Goal: Task Accomplishment & Management: Use online tool/utility

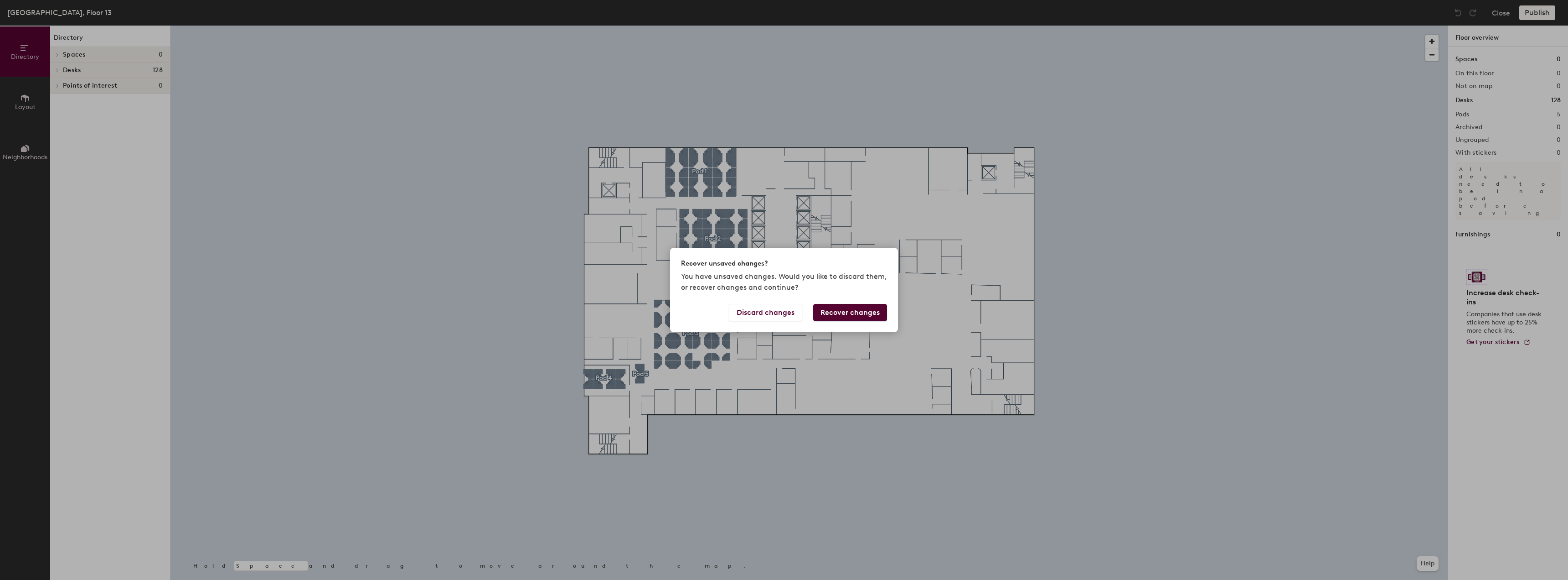
click at [783, 314] on button "Recover changes" at bounding box center [850, 311] width 74 height 17
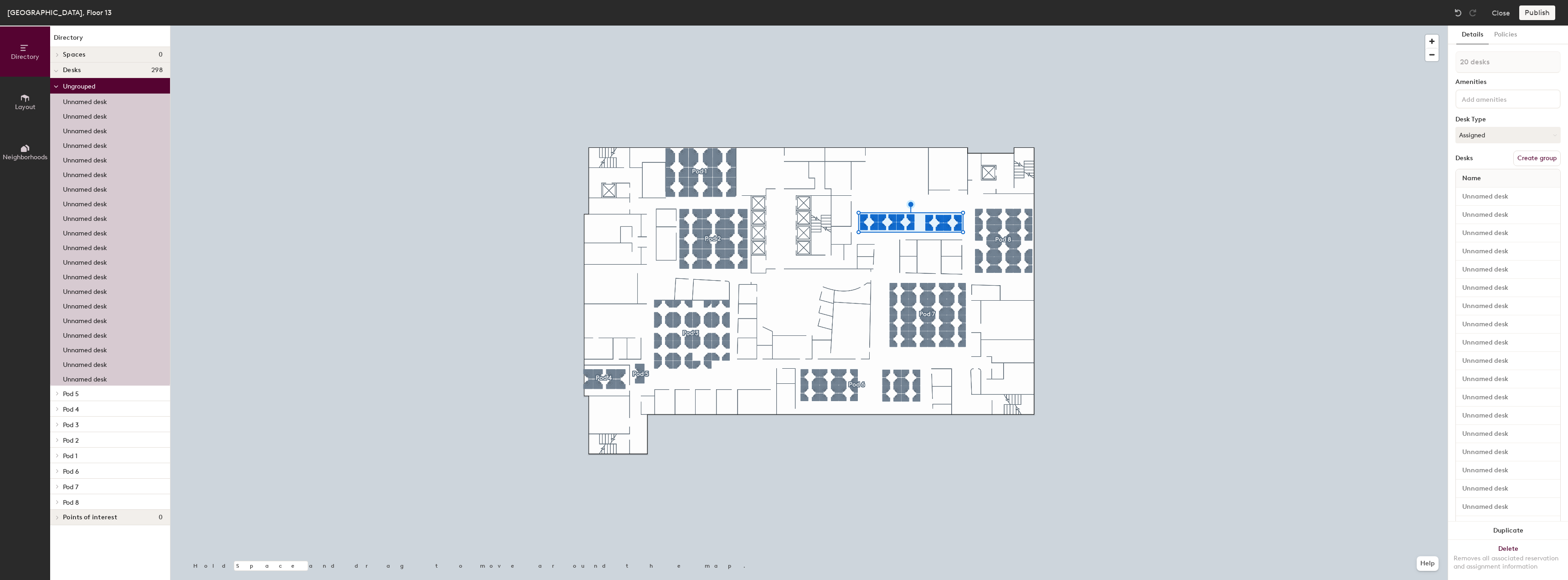
click at [783, 160] on button "Create group" at bounding box center [1537, 159] width 48 height 16
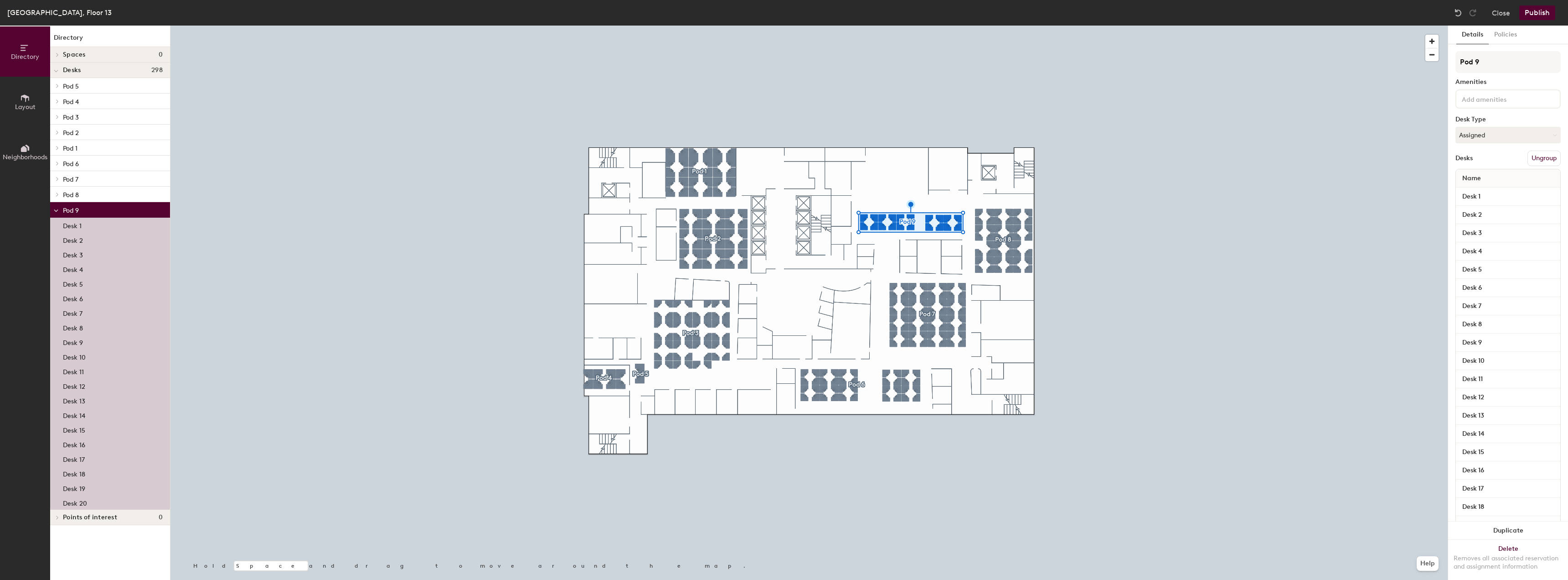
click at [783, 18] on button "Publish" at bounding box center [1537, 12] width 36 height 15
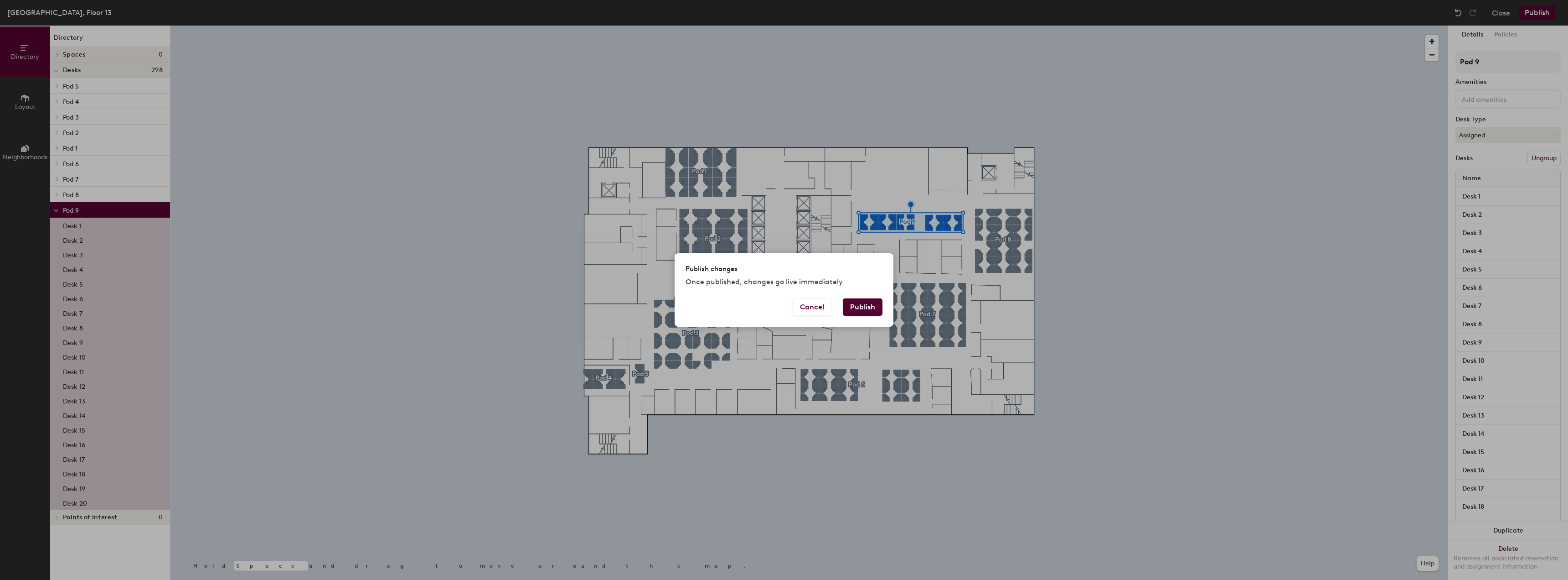
click at [783, 306] on button "Publish" at bounding box center [863, 306] width 40 height 17
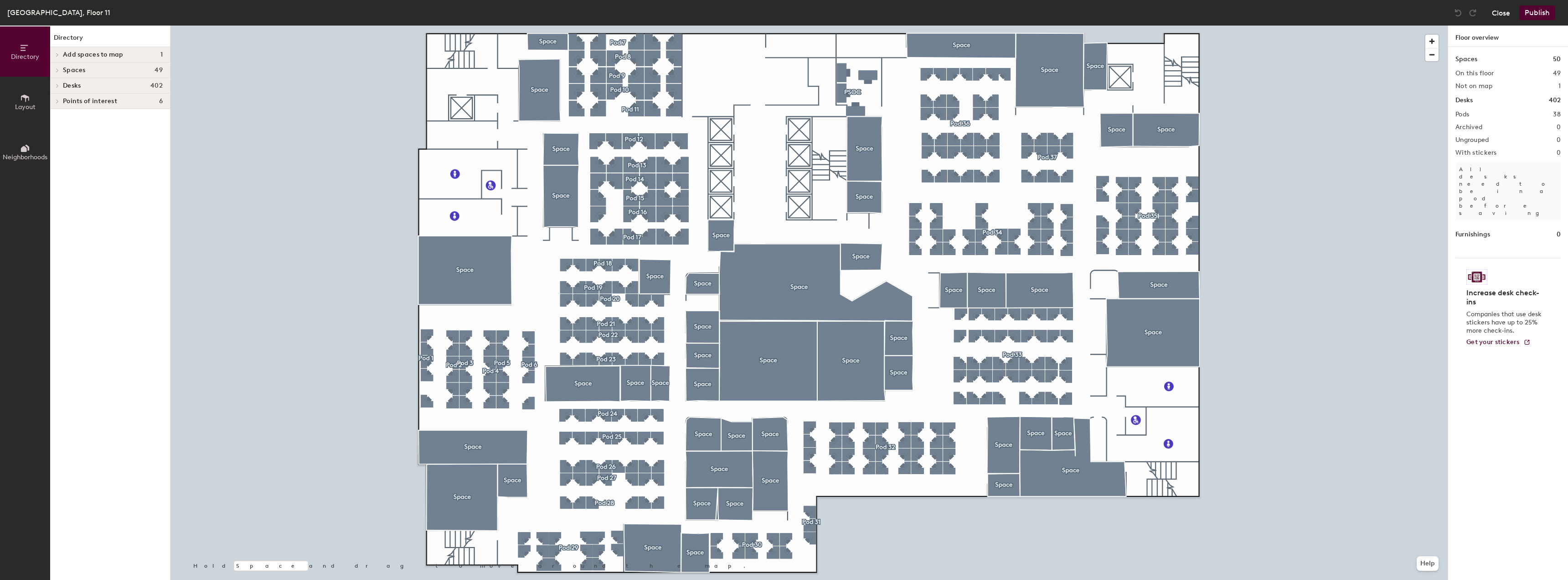
click at [1496, 11] on button "Close" at bounding box center [1501, 12] width 18 height 15
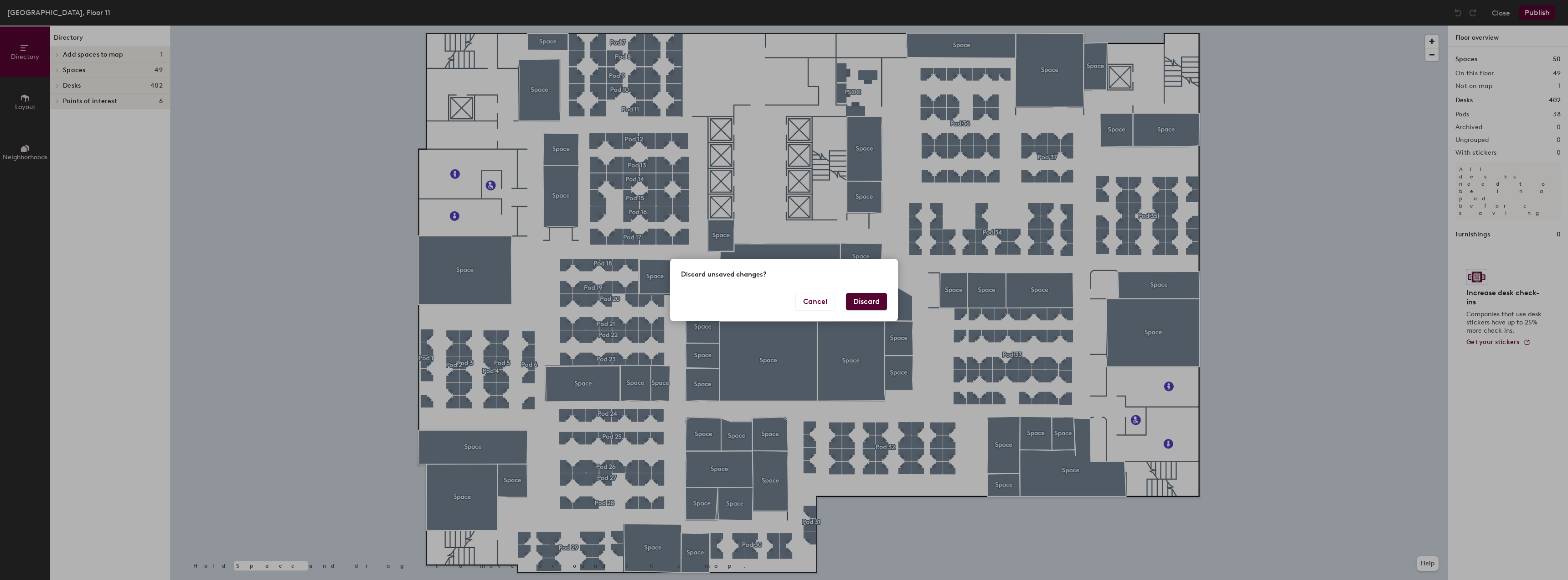
click at [862, 304] on button "Discard" at bounding box center [866, 300] width 41 height 17
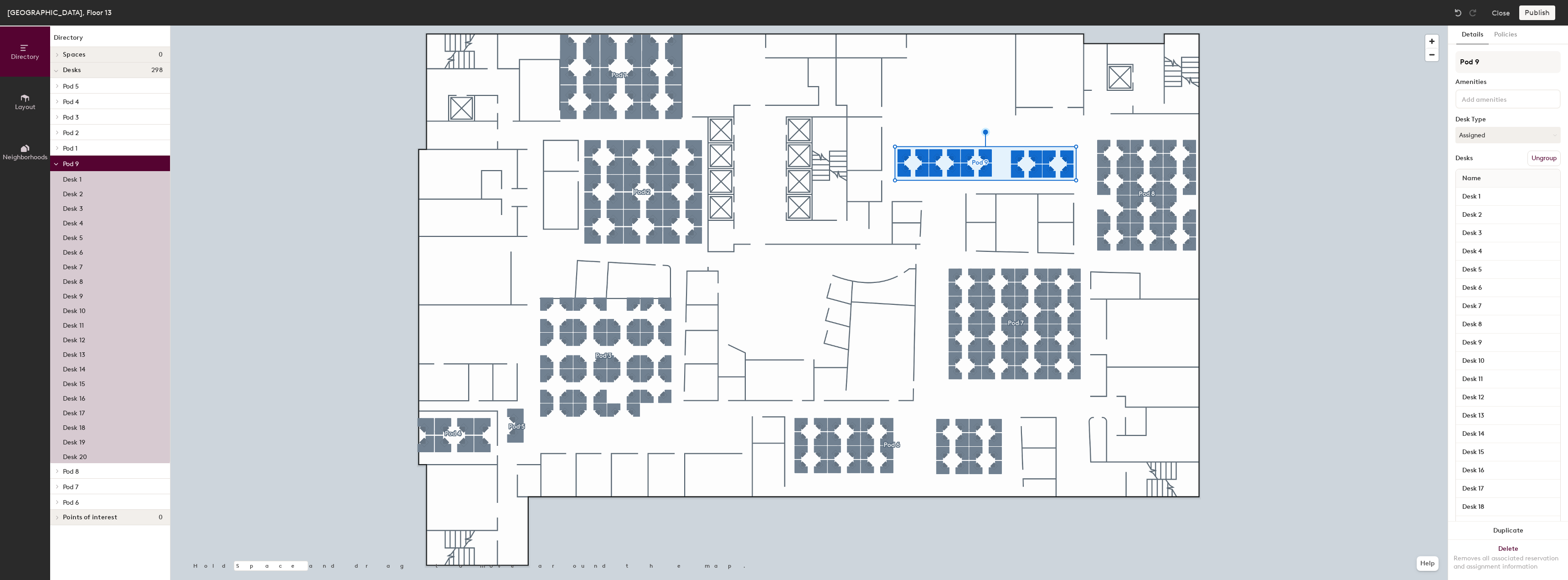
click at [1540, 159] on button "Ungroup" at bounding box center [1543, 159] width 33 height 16
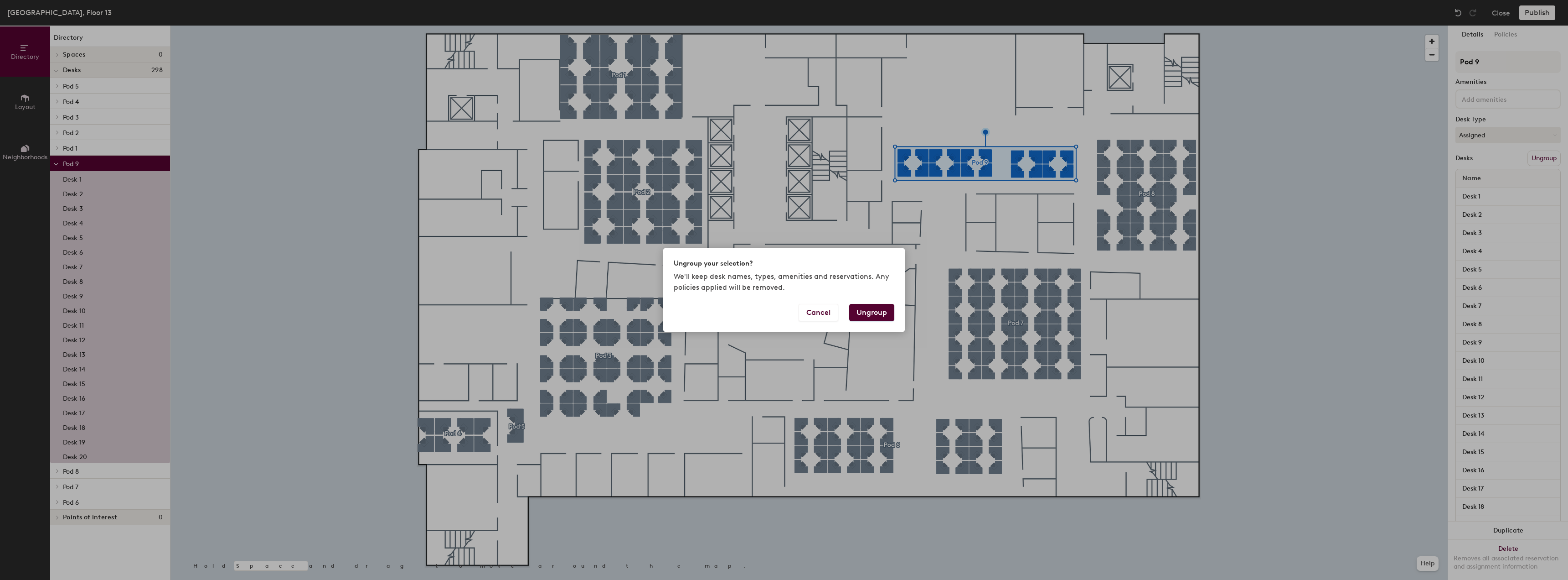
click at [867, 313] on button "Ungroup" at bounding box center [871, 311] width 45 height 17
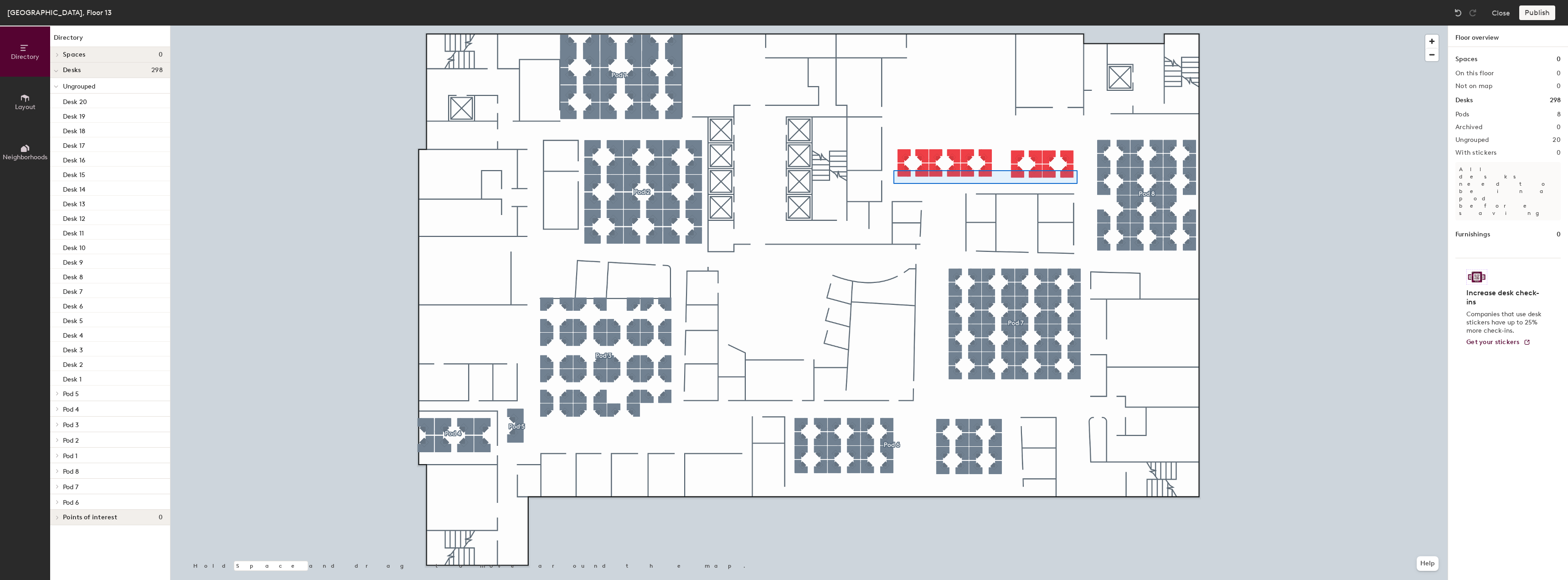
click at [894, 26] on div at bounding box center [809, 26] width 1278 height 0
click at [957, 26] on div at bounding box center [809, 26] width 1278 height 0
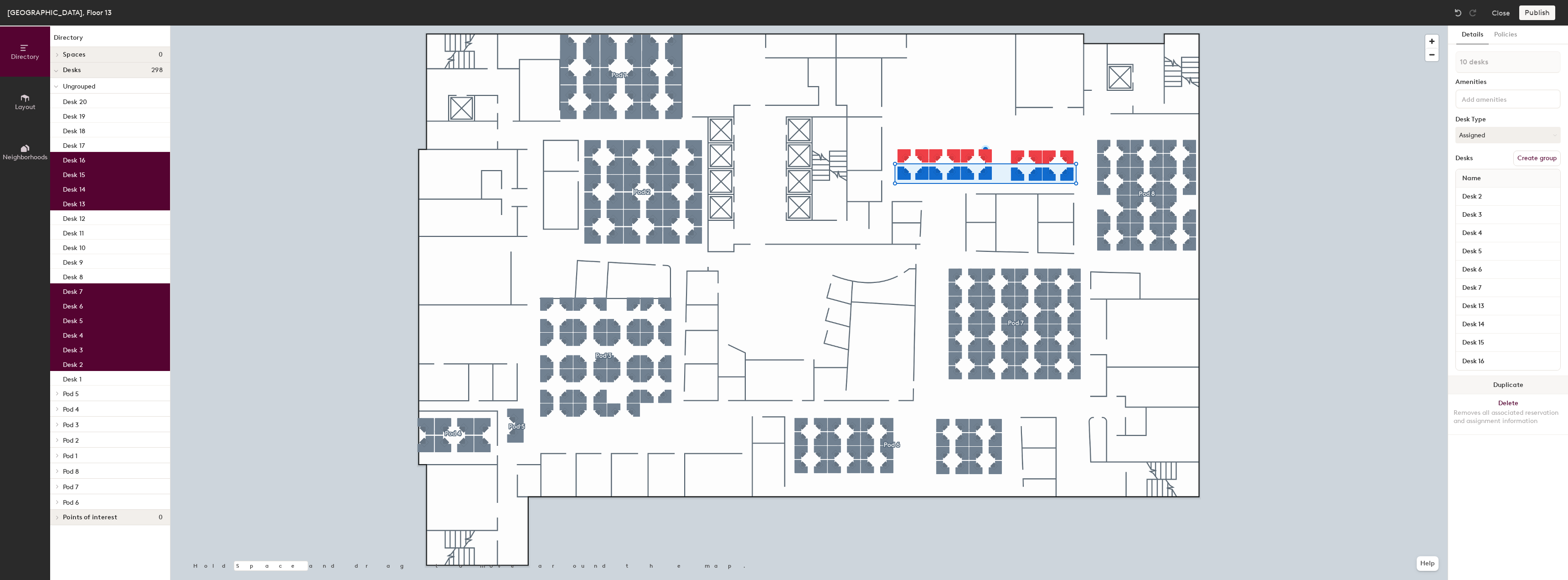
click at [1495, 380] on button "Duplicate" at bounding box center [1508, 385] width 120 height 18
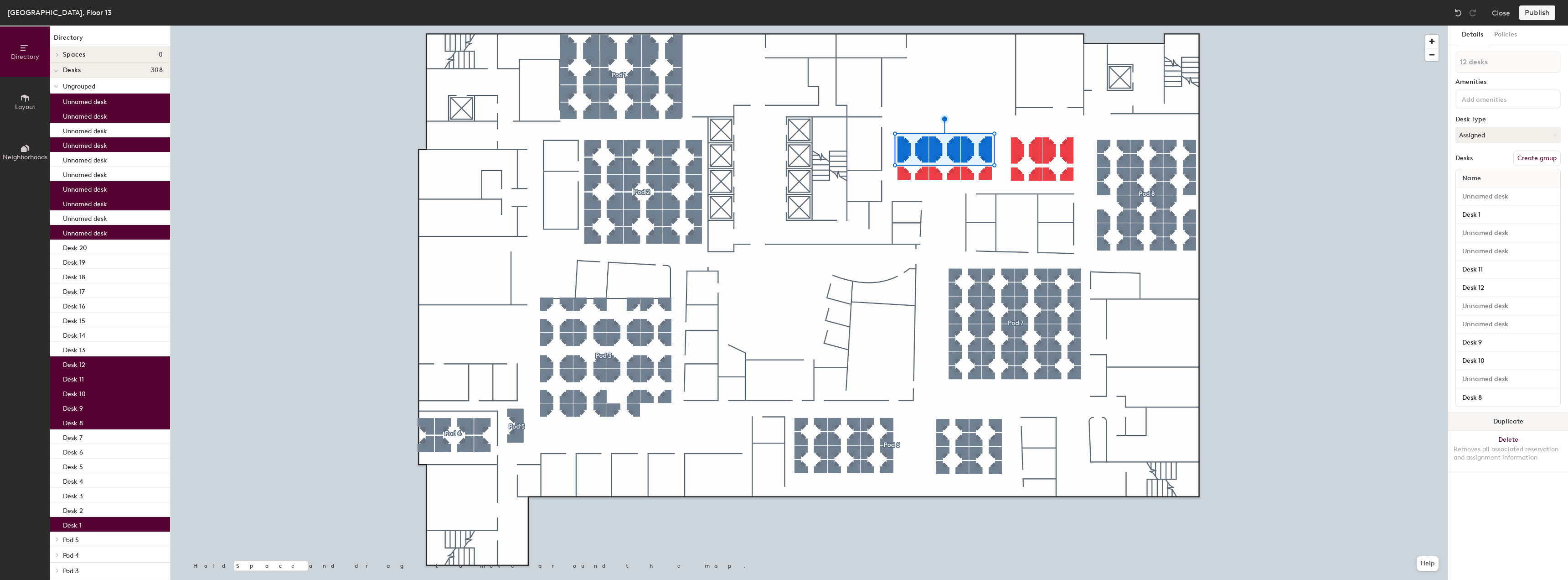
drag, startPoint x: 1513, startPoint y: 427, endPoint x: 1498, endPoint y: 420, distance: 16.6
click at [1512, 427] on button "Duplicate" at bounding box center [1508, 421] width 120 height 18
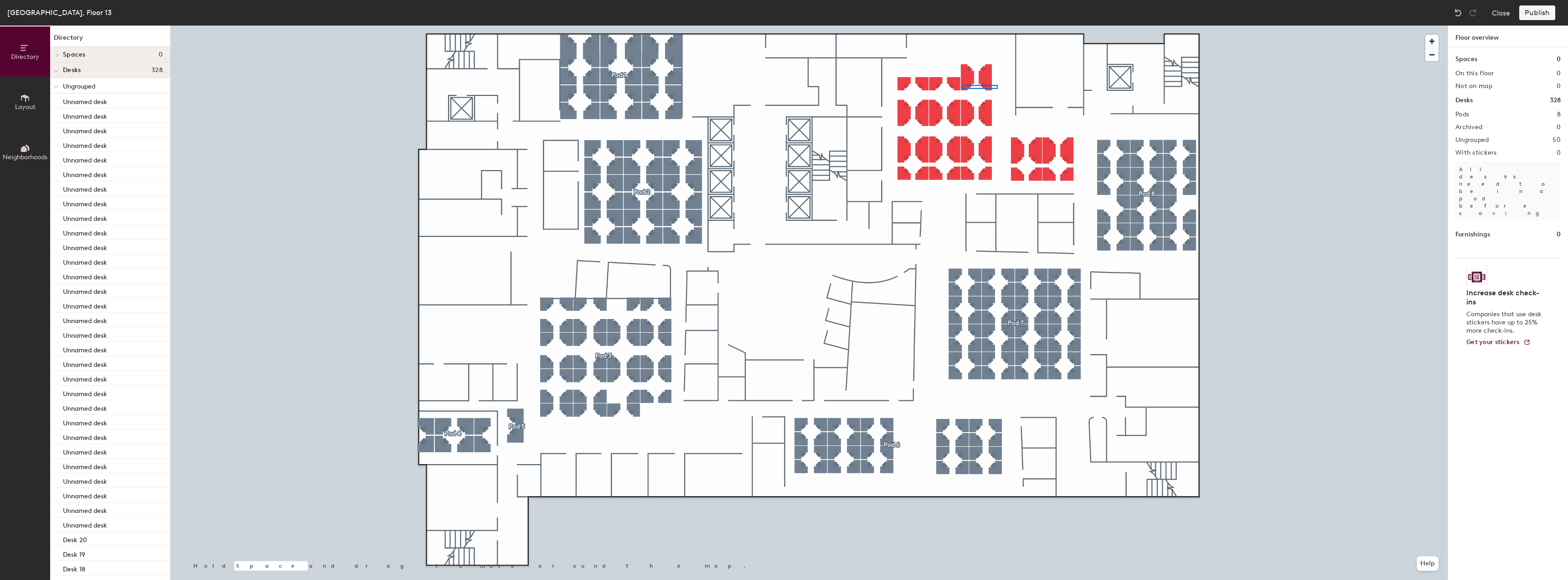
click at [962, 26] on div at bounding box center [809, 26] width 1278 height 0
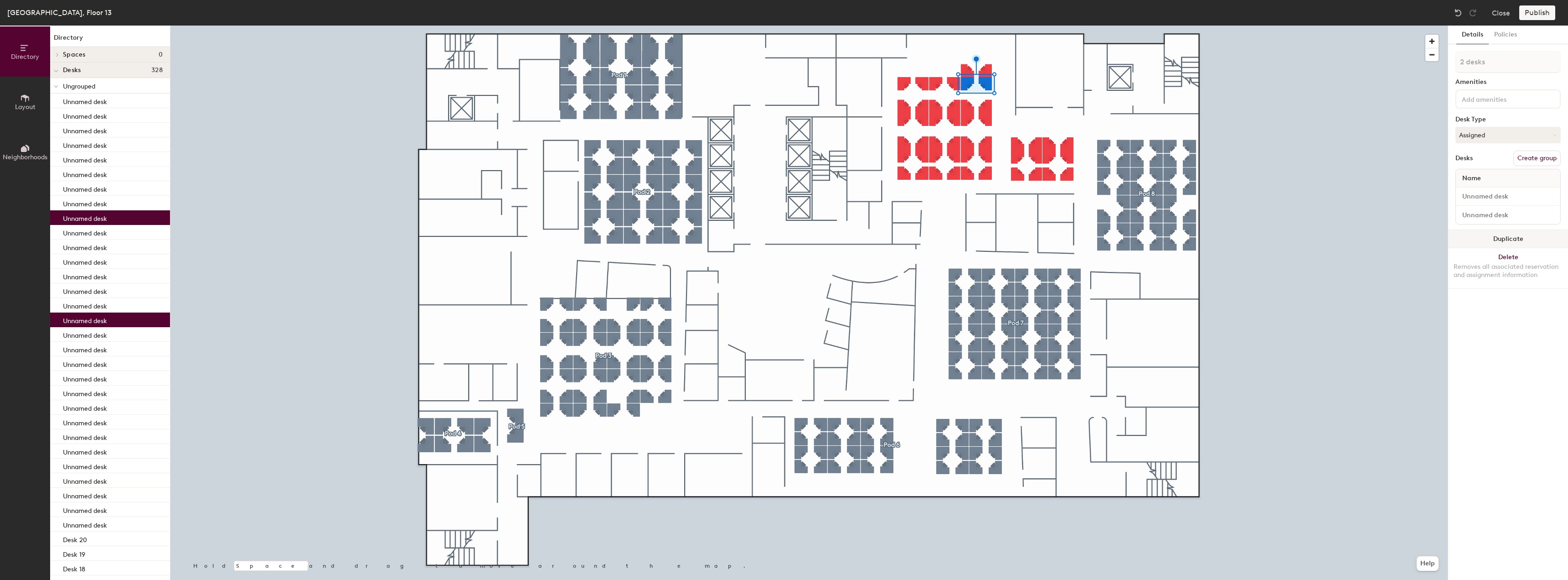
click at [1517, 241] on button "Duplicate" at bounding box center [1508, 239] width 120 height 18
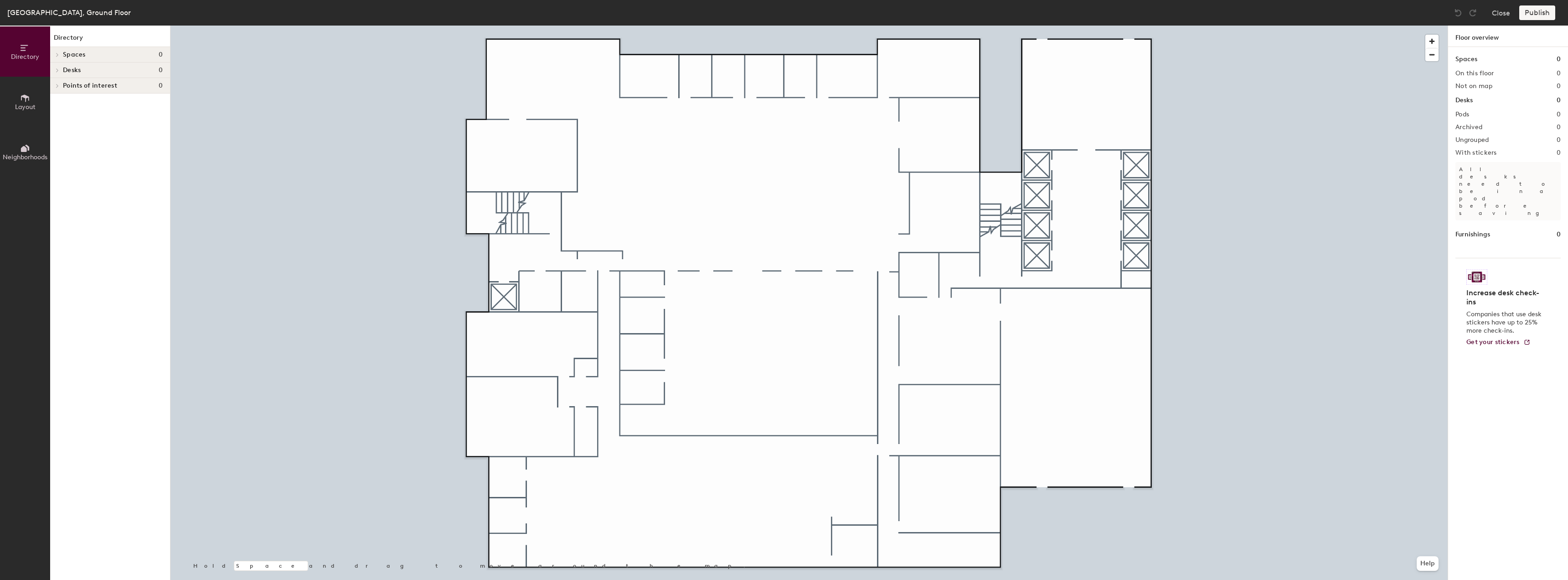
click at [91, 69] on h4 "Desks 0" at bounding box center [113, 70] width 100 height 7
click at [13, 98] on button "Layout" at bounding box center [25, 102] width 50 height 50
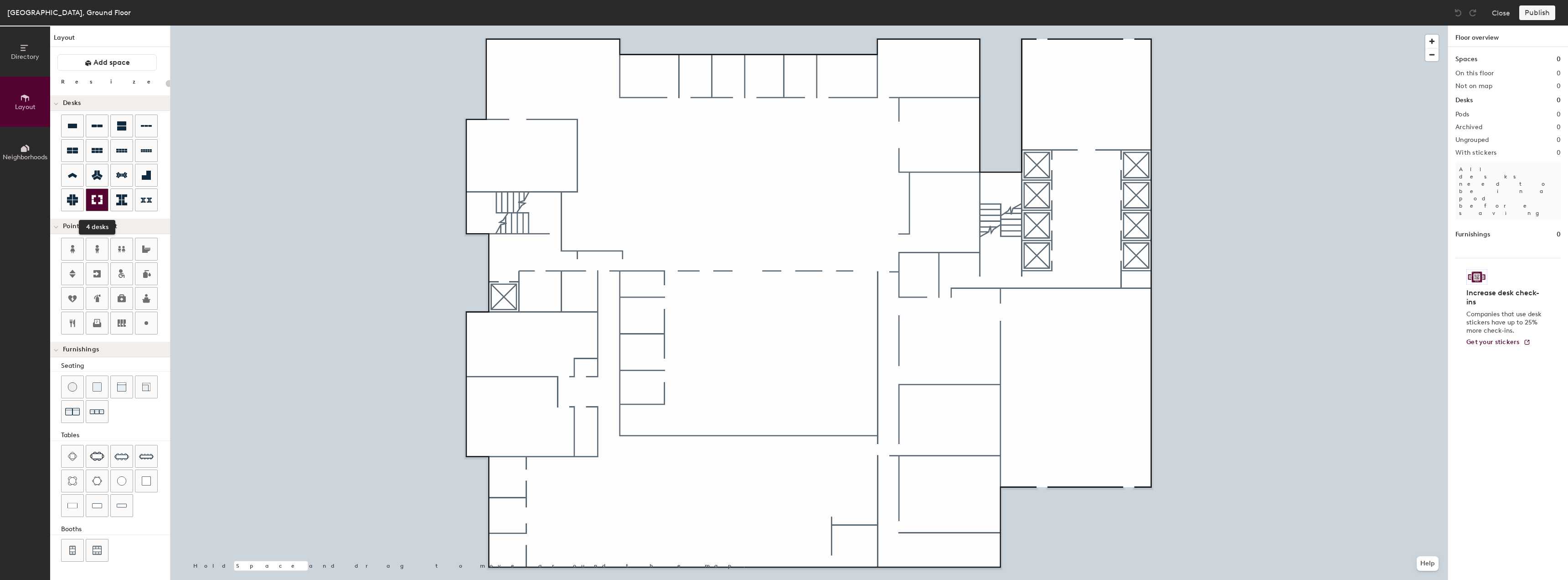
click at [89, 207] on div at bounding box center [97, 200] width 22 height 22
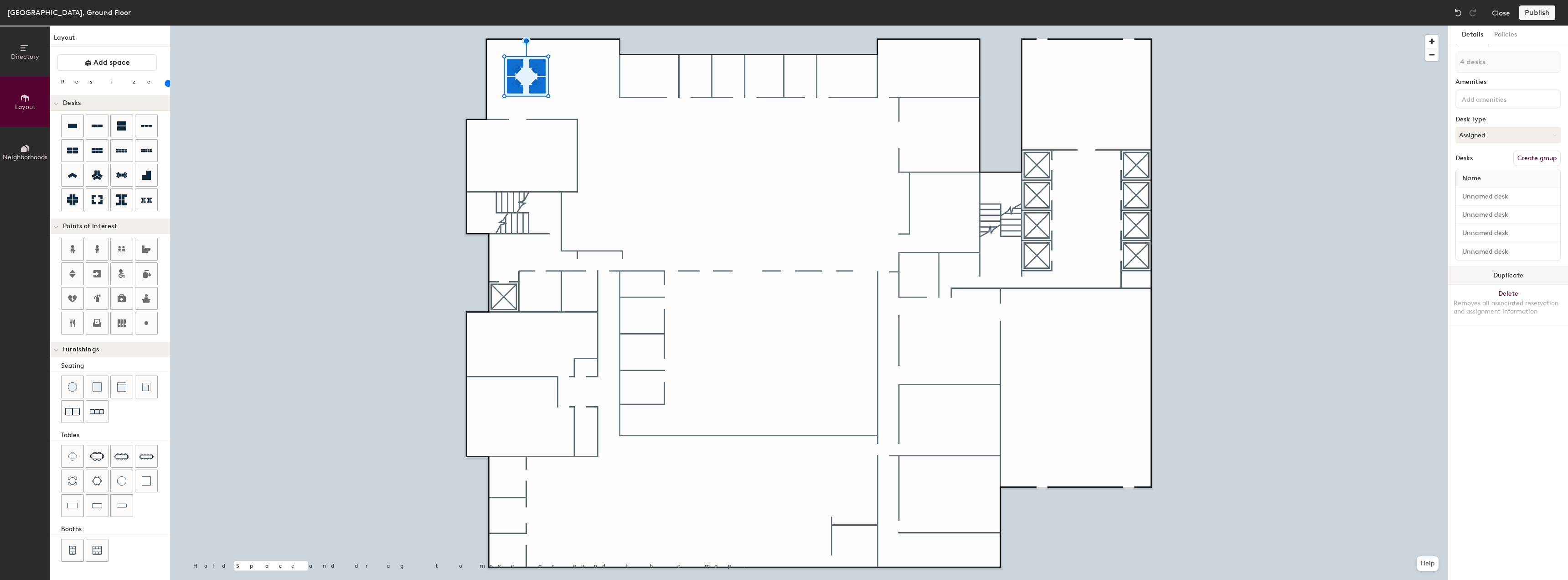
click at [1466, 274] on button "Duplicate" at bounding box center [1508, 276] width 120 height 18
click at [595, 26] on div at bounding box center [809, 26] width 1278 height 0
click at [556, 26] on div at bounding box center [809, 26] width 1278 height 0
click at [1489, 241] on button "Duplicate" at bounding box center [1508, 239] width 120 height 18
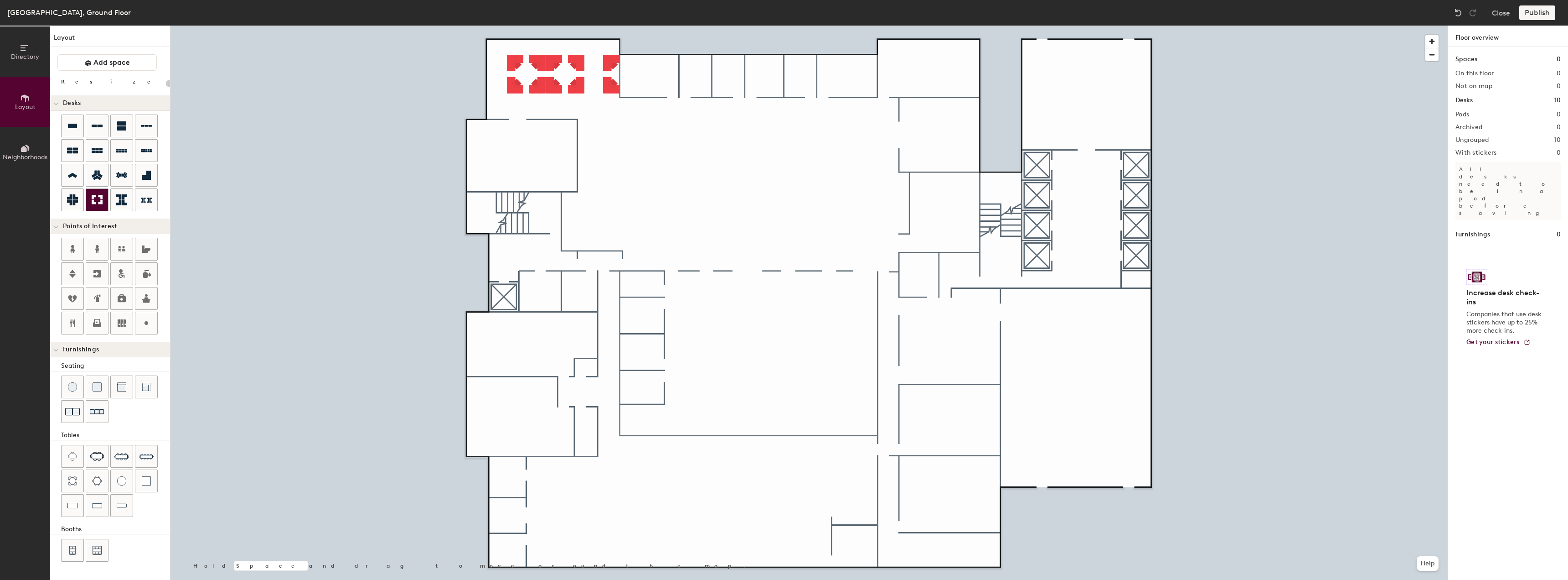
click at [98, 197] on icon at bounding box center [97, 200] width 11 height 11
click at [1480, 278] on button "Duplicate" at bounding box center [1508, 276] width 120 height 18
click at [595, 26] on div at bounding box center [809, 26] width 1278 height 0
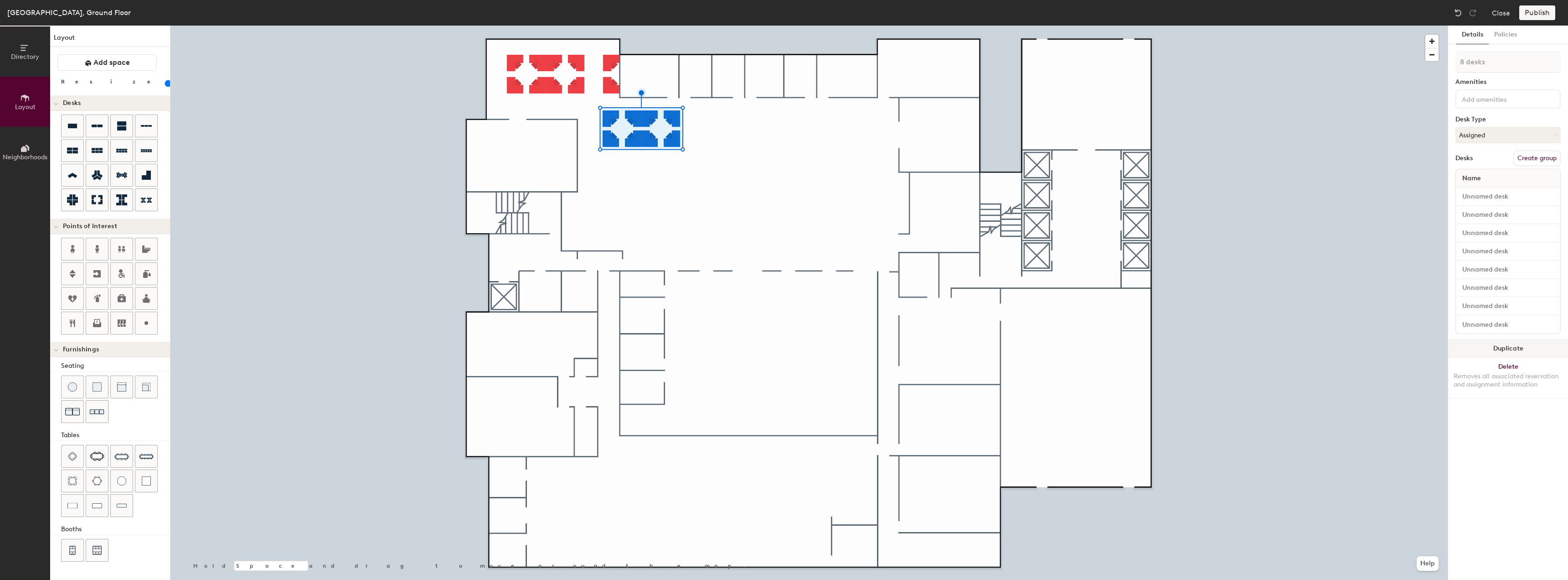
click at [1496, 341] on button "Duplicate" at bounding box center [1508, 348] width 120 height 18
click at [1506, 347] on button "Duplicate" at bounding box center [1508, 348] width 120 height 18
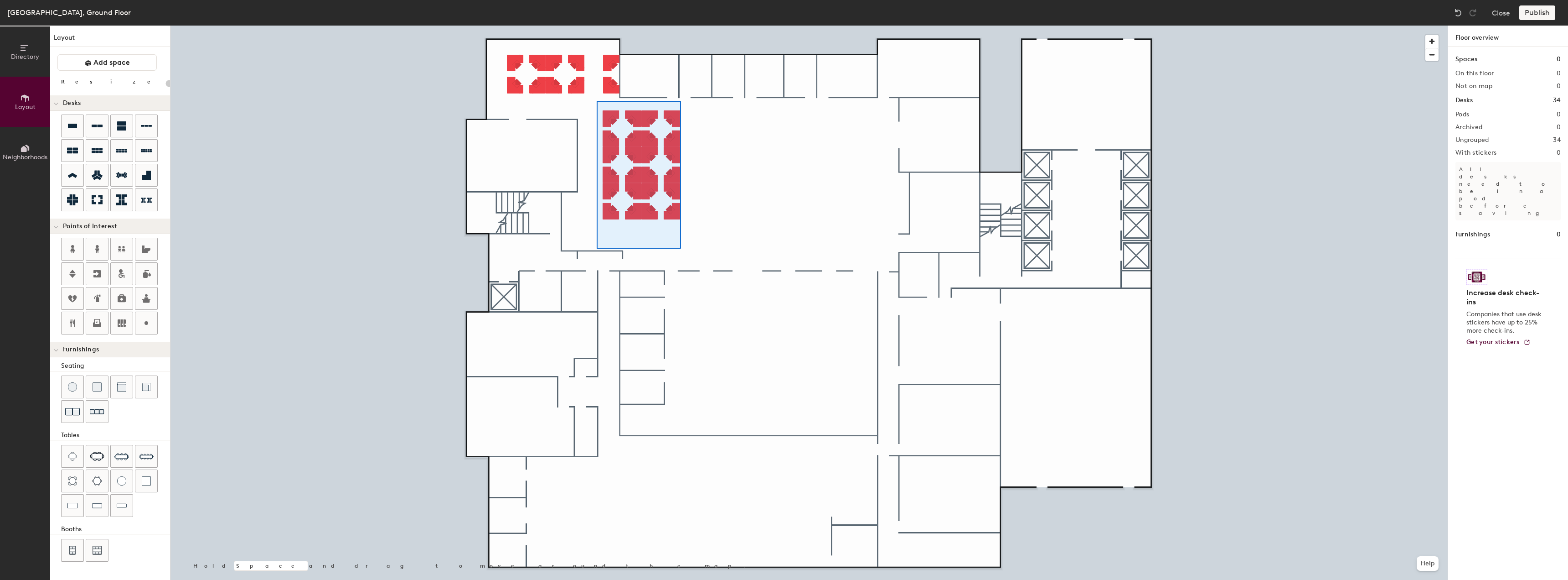
click at [596, 26] on div at bounding box center [809, 26] width 1278 height 0
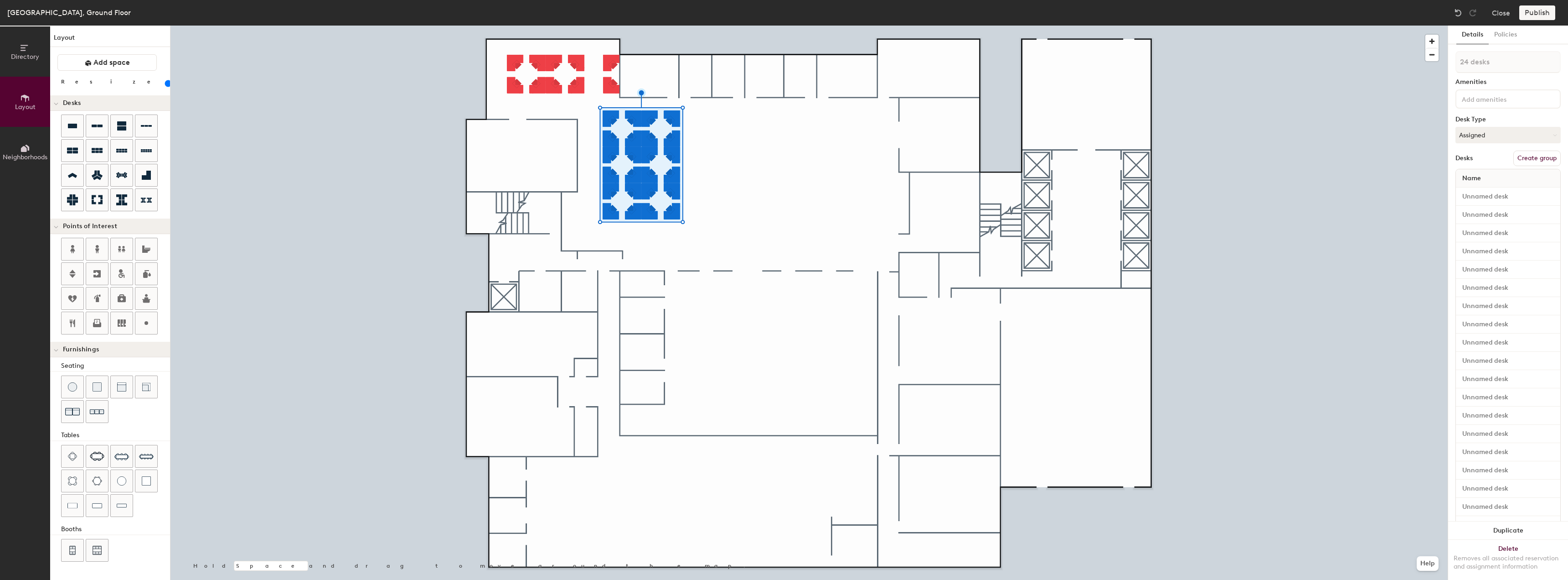
drag, startPoint x: 1475, startPoint y: 517, endPoint x: 1448, endPoint y: 507, distance: 28.8
click at [1475, 521] on button "Duplicate" at bounding box center [1508, 530] width 120 height 18
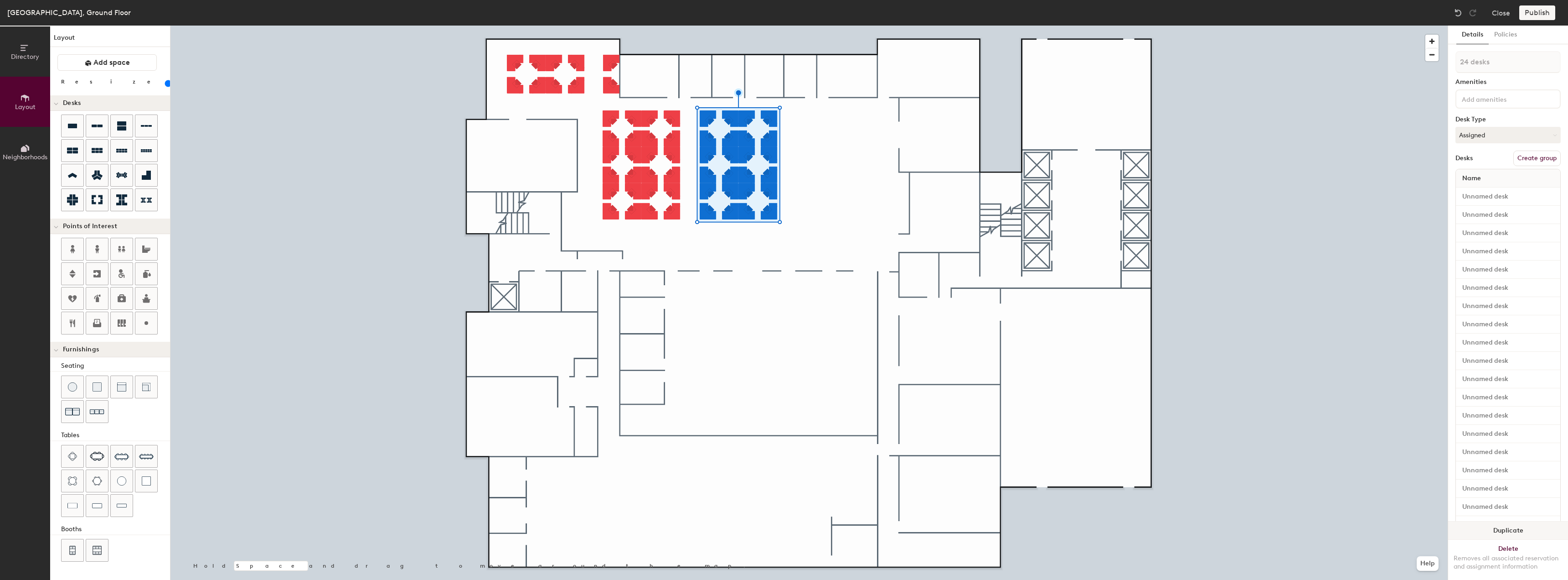
click at [1462, 521] on button "Duplicate" at bounding box center [1508, 530] width 120 height 18
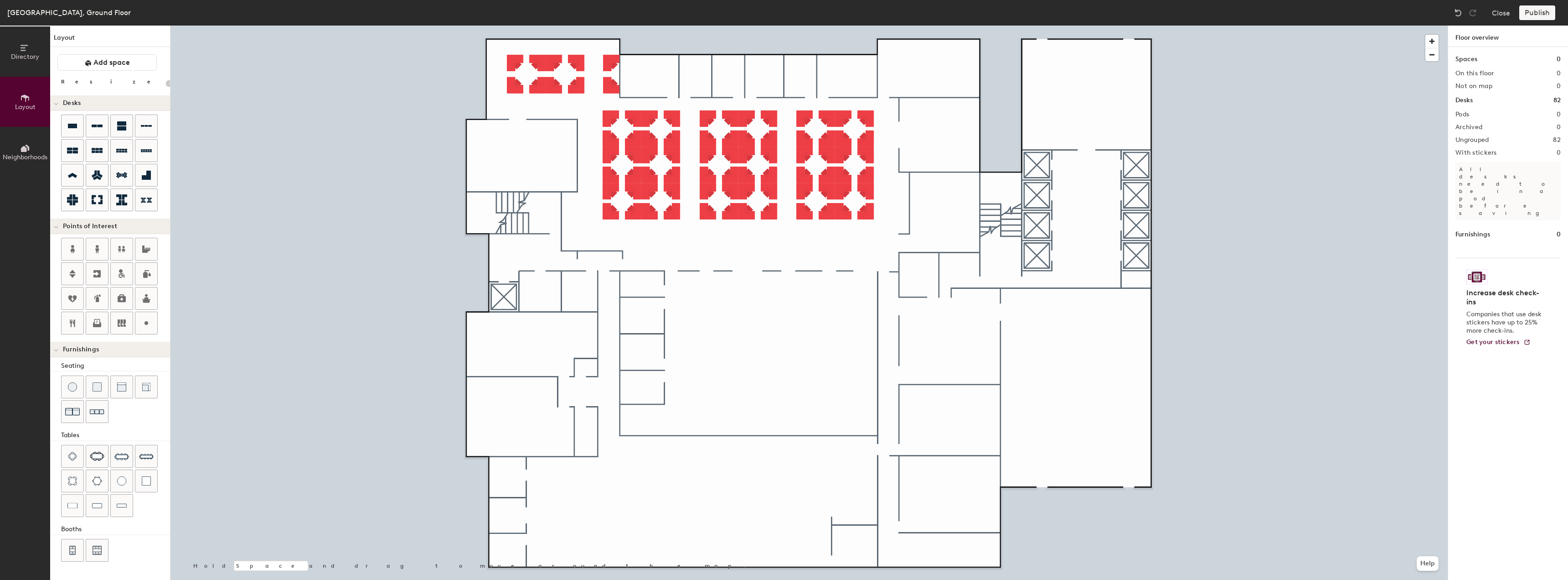
click at [867, 26] on div at bounding box center [809, 26] width 1278 height 0
click at [1495, 302] on button "Delete Removes all associated reservation and assignment information" at bounding box center [1508, 311] width 120 height 40
click at [867, 26] on div at bounding box center [809, 26] width 1278 height 0
click at [1494, 307] on div "Removes all associated reservation and assignment information" at bounding box center [1507, 314] width 109 height 16
click at [608, 26] on div at bounding box center [809, 26] width 1278 height 0
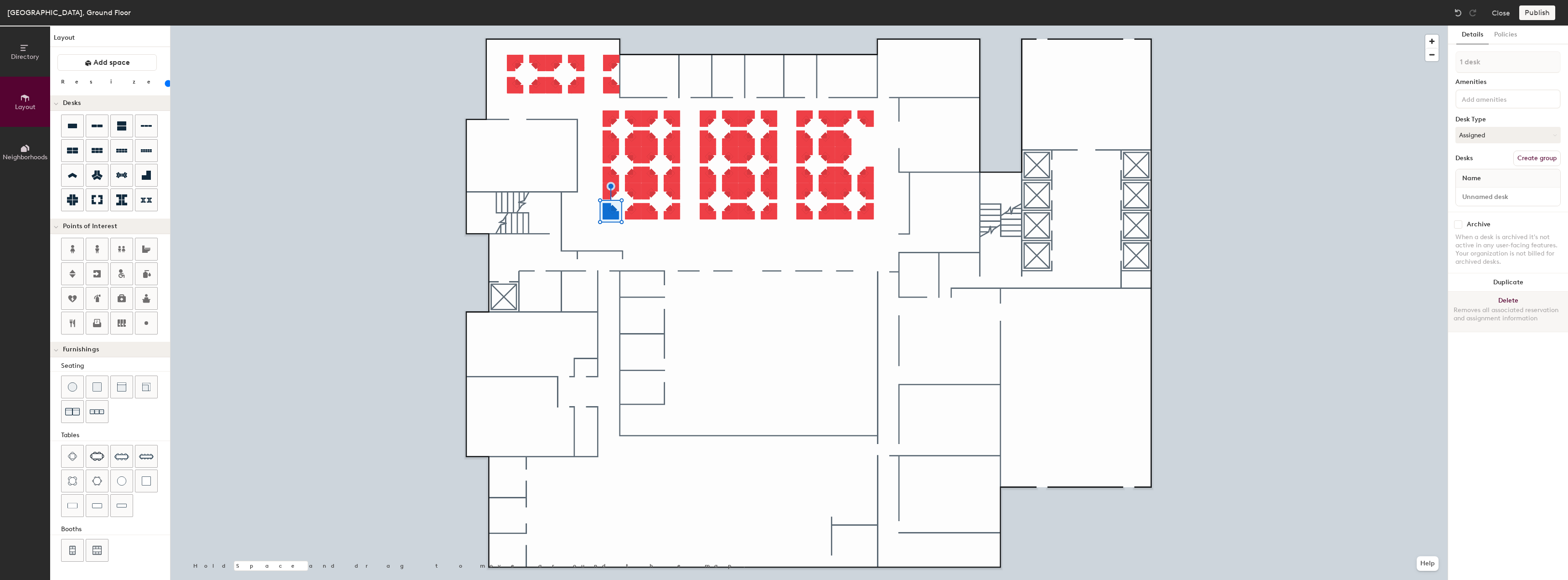
click at [1476, 309] on div "Removes all associated reservation and assignment information" at bounding box center [1507, 314] width 109 height 16
click at [1487, 320] on div "Removes all associated reservation and assignment information" at bounding box center [1507, 314] width 109 height 16
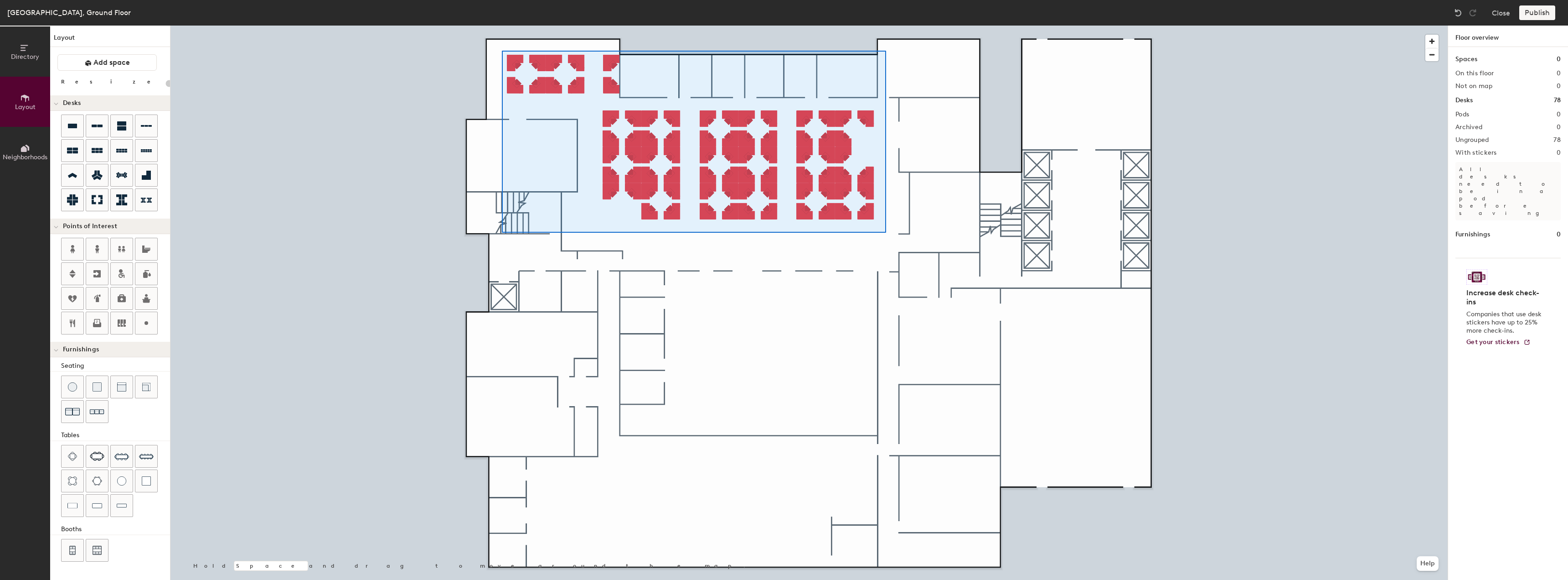
click at [499, 26] on div at bounding box center [809, 26] width 1278 height 0
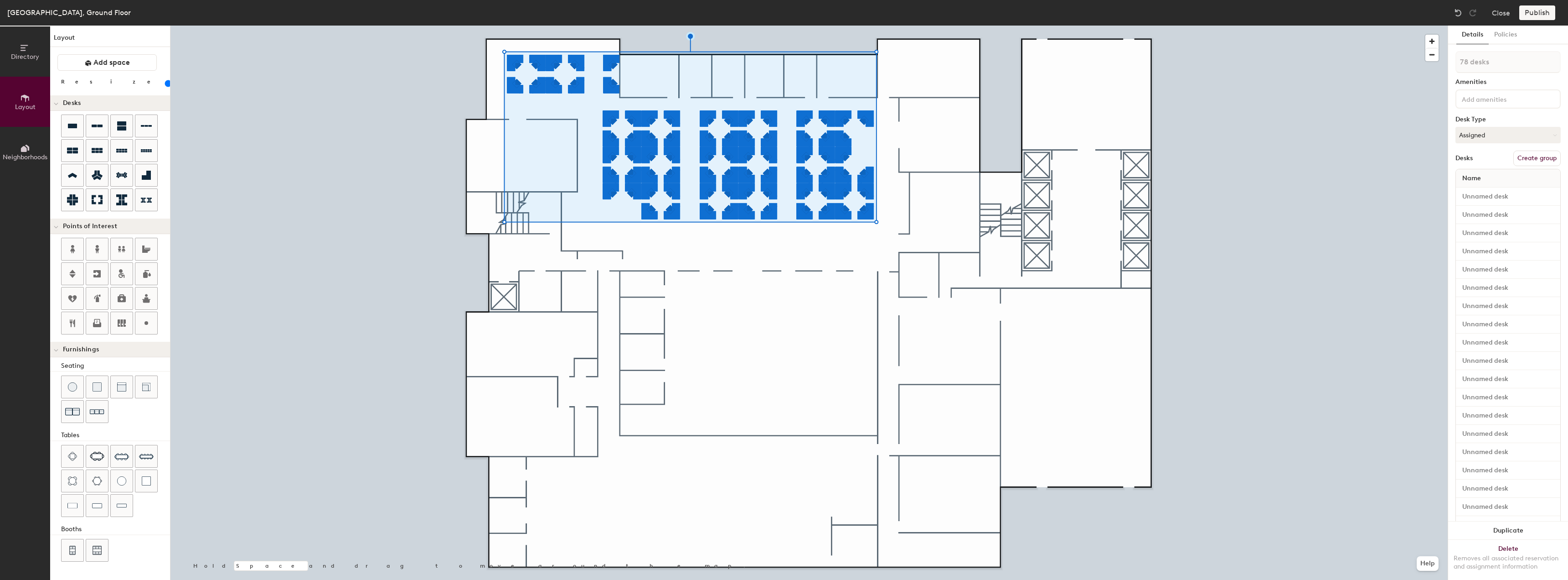
click at [1528, 158] on button "Create group" at bounding box center [1537, 159] width 48 height 16
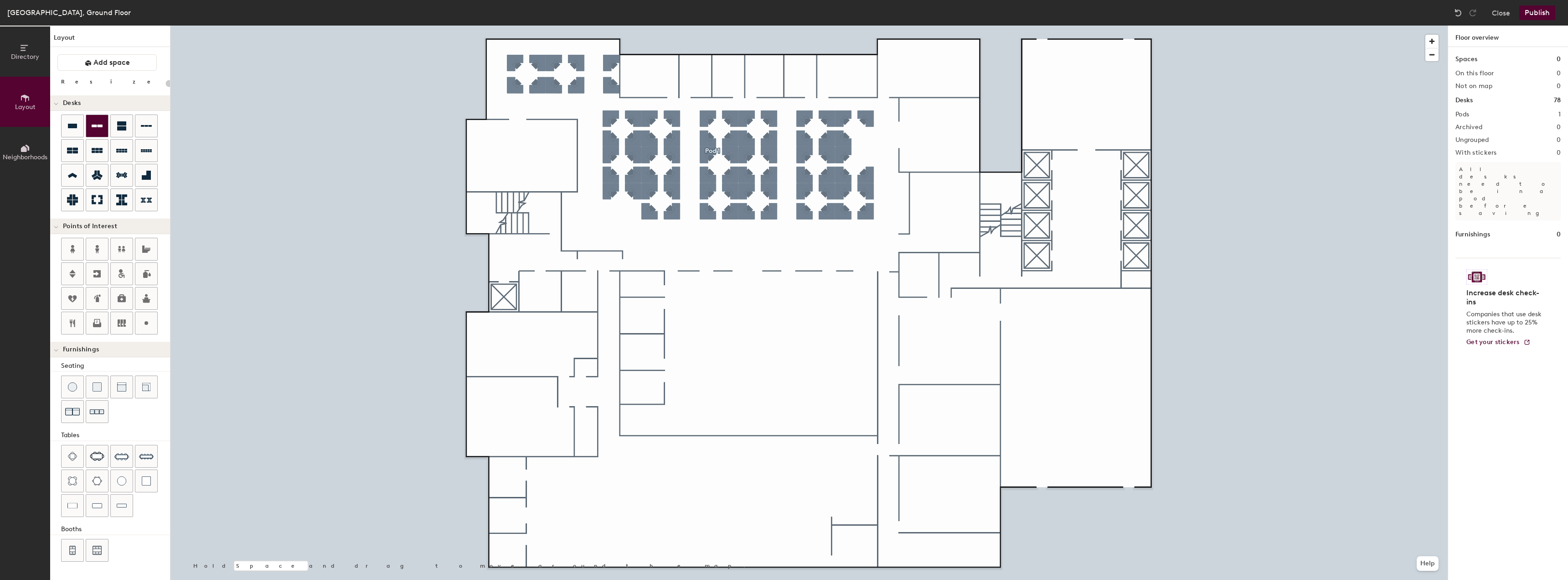
click at [91, 133] on div at bounding box center [97, 126] width 22 height 22
type input "100"
click at [679, 26] on div at bounding box center [809, 26] width 1278 height 0
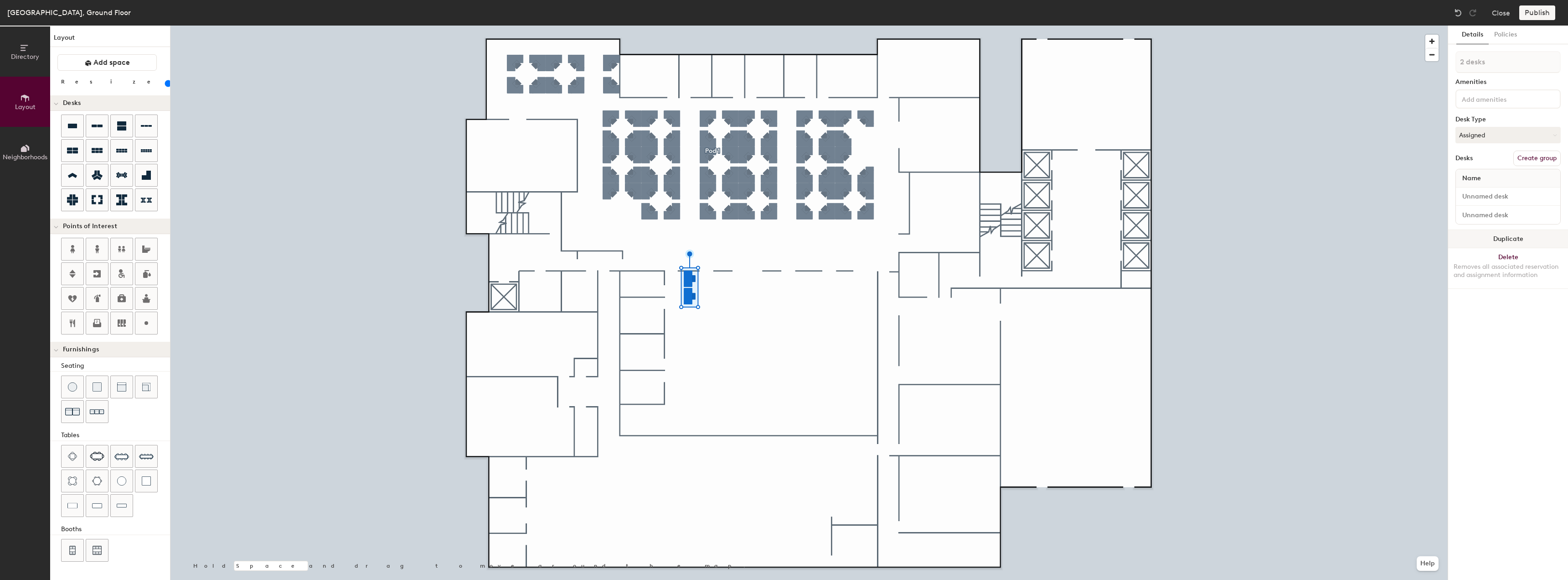
click at [1473, 241] on button "Duplicate" at bounding box center [1508, 239] width 120 height 18
click at [688, 26] on div at bounding box center [809, 26] width 1278 height 0
click at [673, 26] on div at bounding box center [809, 26] width 1278 height 0
type input "100"
type input "2 desks"
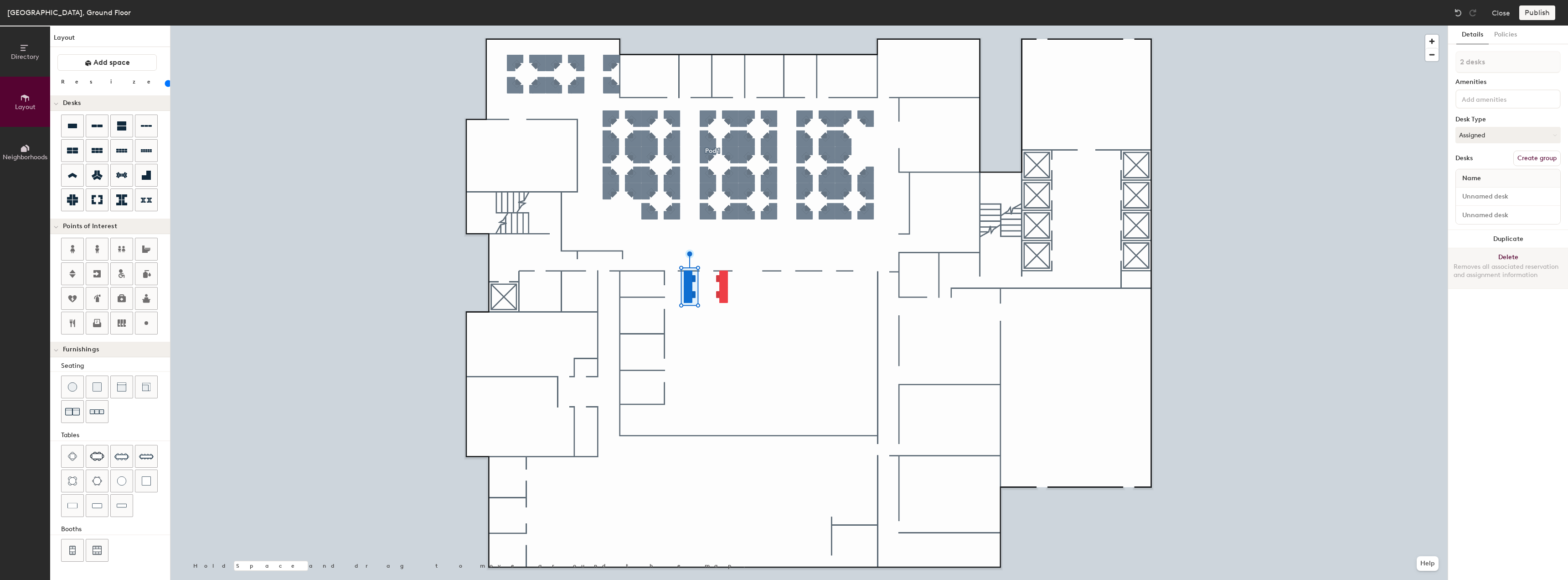
drag, startPoint x: 1484, startPoint y: 236, endPoint x: 1448, endPoint y: 249, distance: 38.3
click at [1483, 236] on button "Duplicate" at bounding box center [1508, 239] width 120 height 18
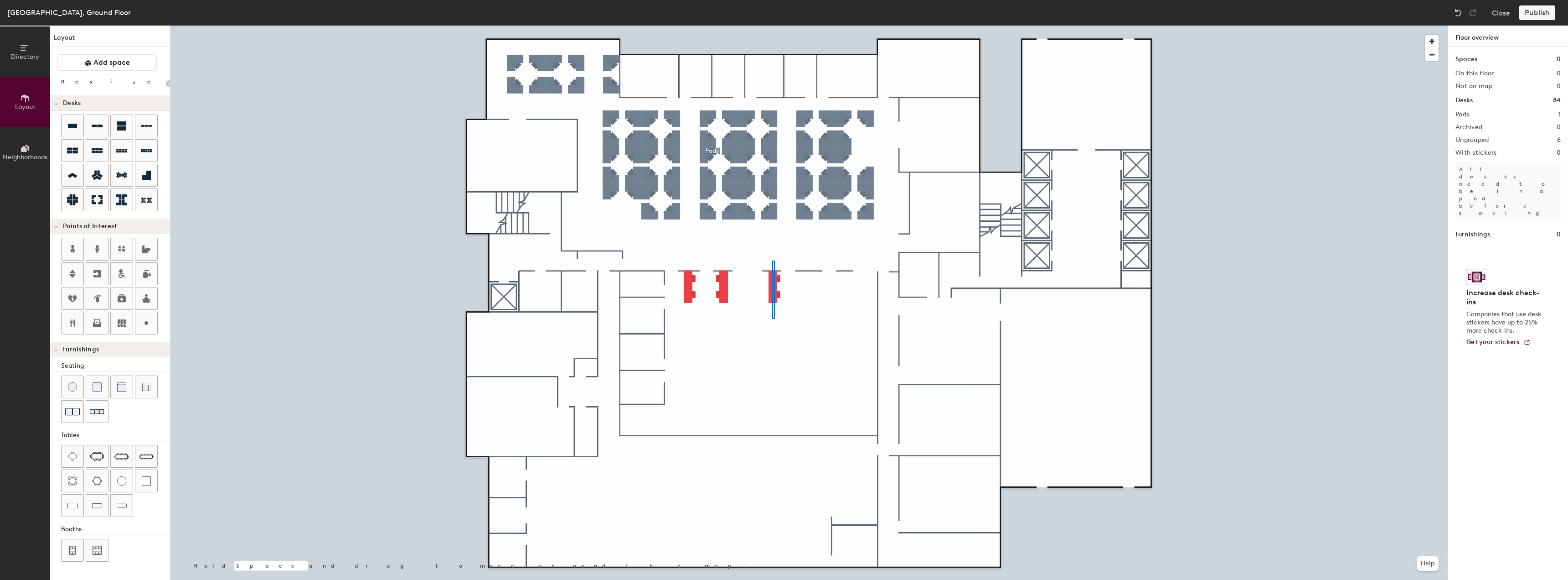
click at [774, 26] on div at bounding box center [809, 26] width 1278 height 0
click at [1483, 240] on button "Duplicate" at bounding box center [1508, 239] width 120 height 18
click at [1485, 234] on button "Duplicate" at bounding box center [1508, 239] width 120 height 18
click at [818, 26] on div at bounding box center [809, 26] width 1278 height 0
click at [797, 26] on div at bounding box center [809, 26] width 1278 height 0
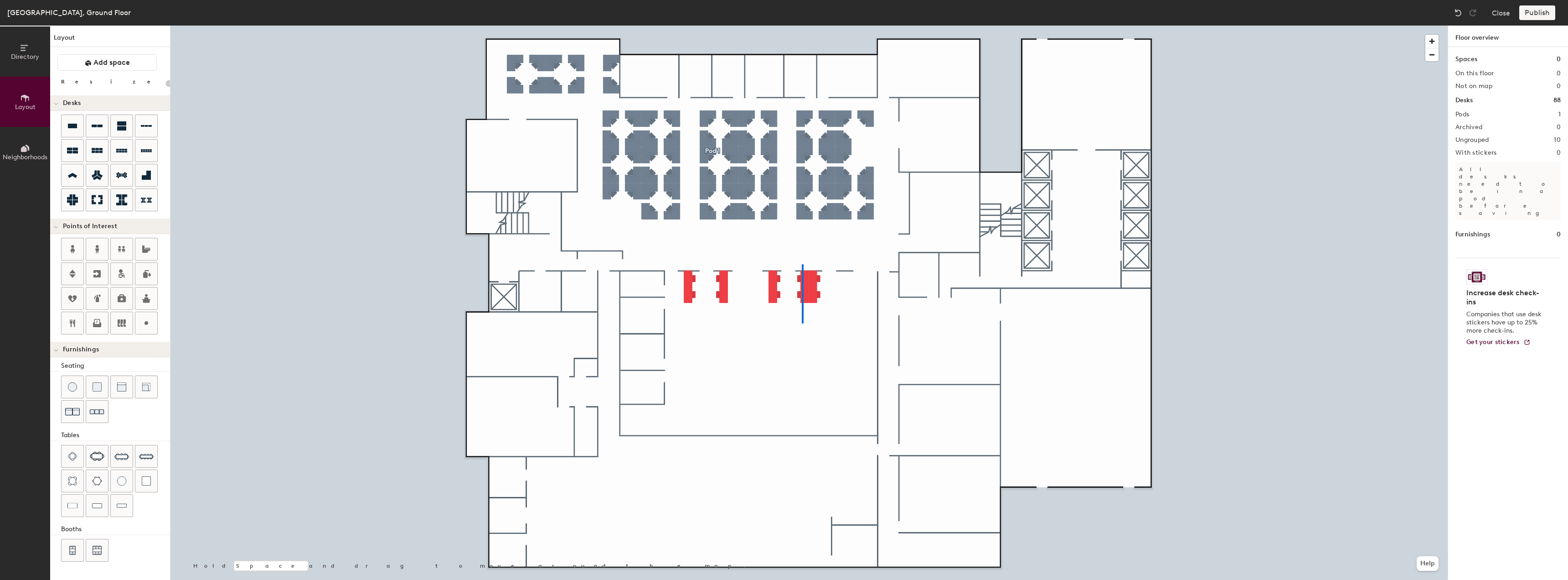
click at [802, 26] on div at bounding box center [809, 26] width 1278 height 0
click at [1490, 240] on button "Duplicate" at bounding box center [1508, 239] width 120 height 18
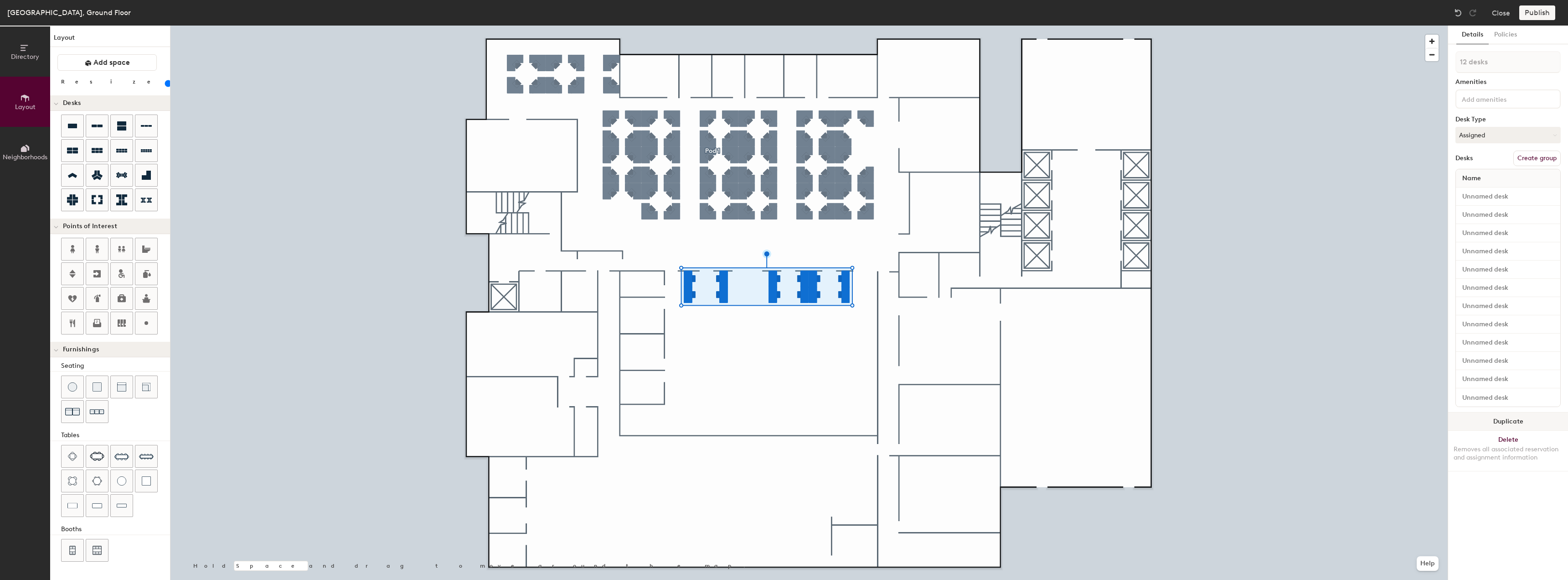
drag, startPoint x: 1492, startPoint y: 419, endPoint x: 1454, endPoint y: 421, distance: 38.1
click at [1491, 419] on button "Duplicate" at bounding box center [1508, 421] width 120 height 18
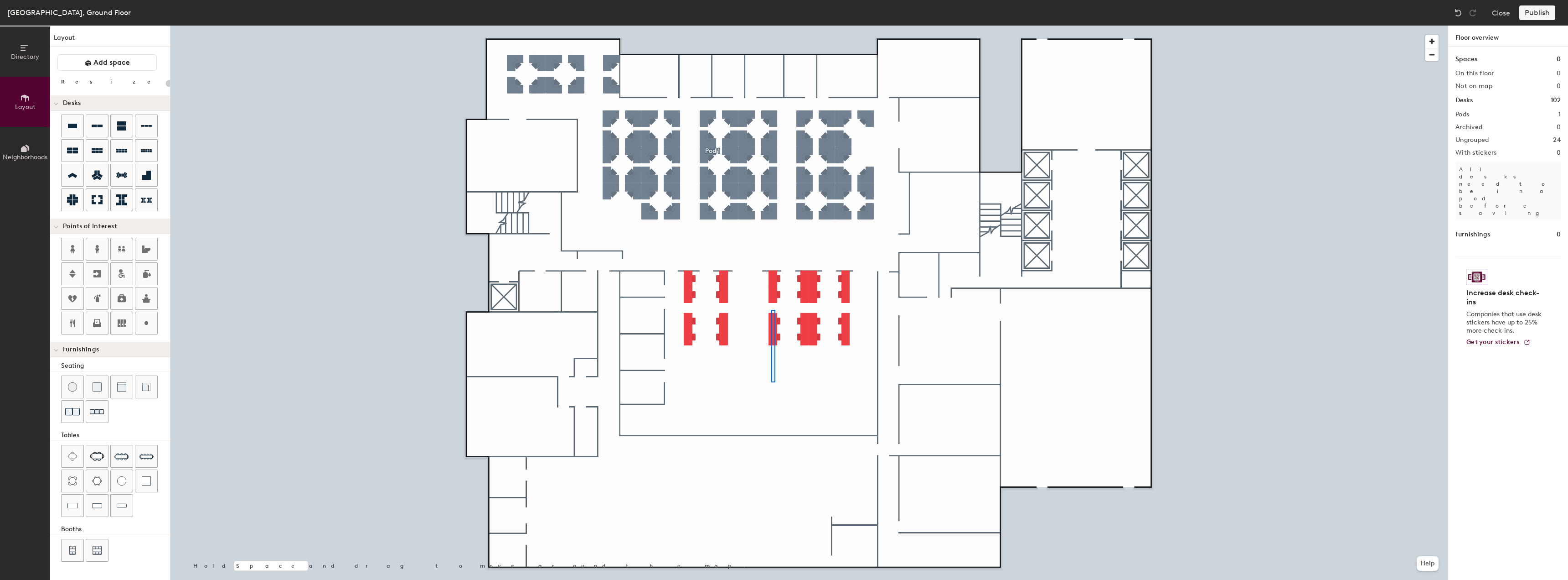
click at [771, 26] on div at bounding box center [809, 26] width 1278 height 0
type input "100"
click at [1462, 239] on button "Duplicate" at bounding box center [1508, 239] width 120 height 18
click at [723, 26] on div at bounding box center [809, 26] width 1278 height 0
click at [1479, 242] on button "Duplicate" at bounding box center [1508, 239] width 120 height 18
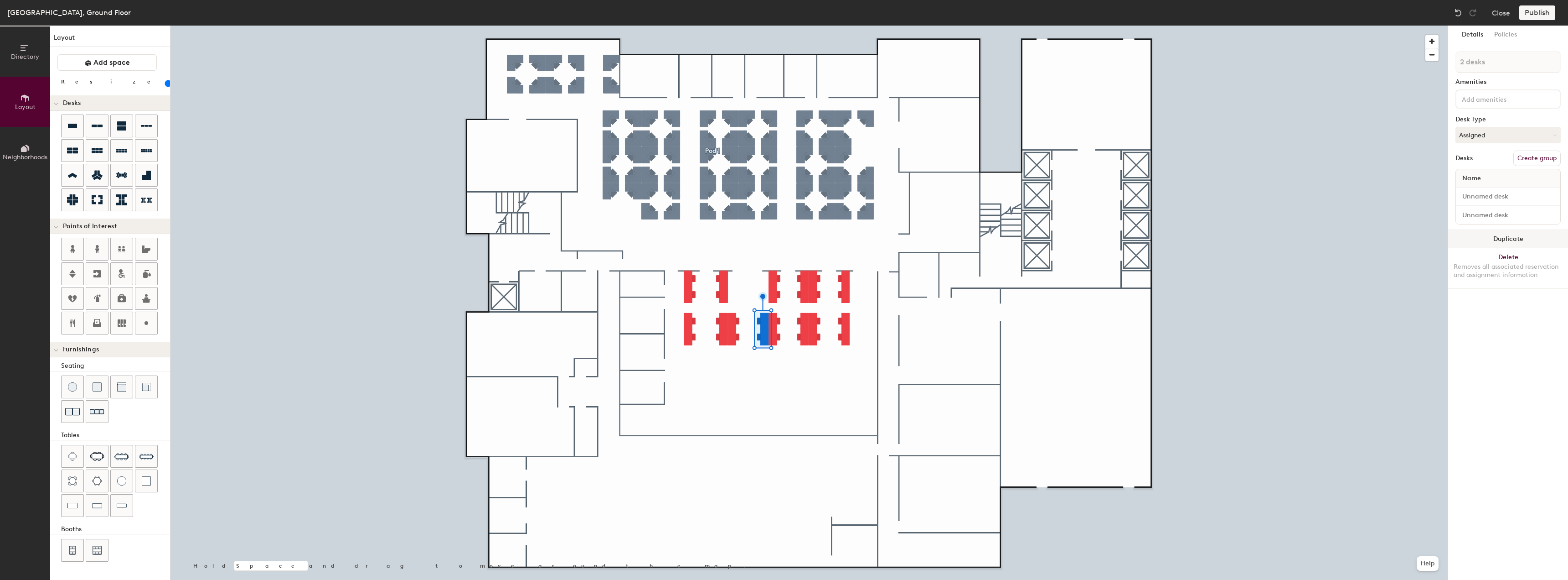
click at [801, 26] on div at bounding box center [809, 26] width 1278 height 0
click at [846, 26] on div at bounding box center [809, 26] width 1278 height 0
click at [1529, 242] on button "Duplicate" at bounding box center [1508, 239] width 120 height 18
click at [1484, 281] on button "Duplicate" at bounding box center [1508, 283] width 120 height 18
click at [688, 26] on div at bounding box center [809, 26] width 1278 height 0
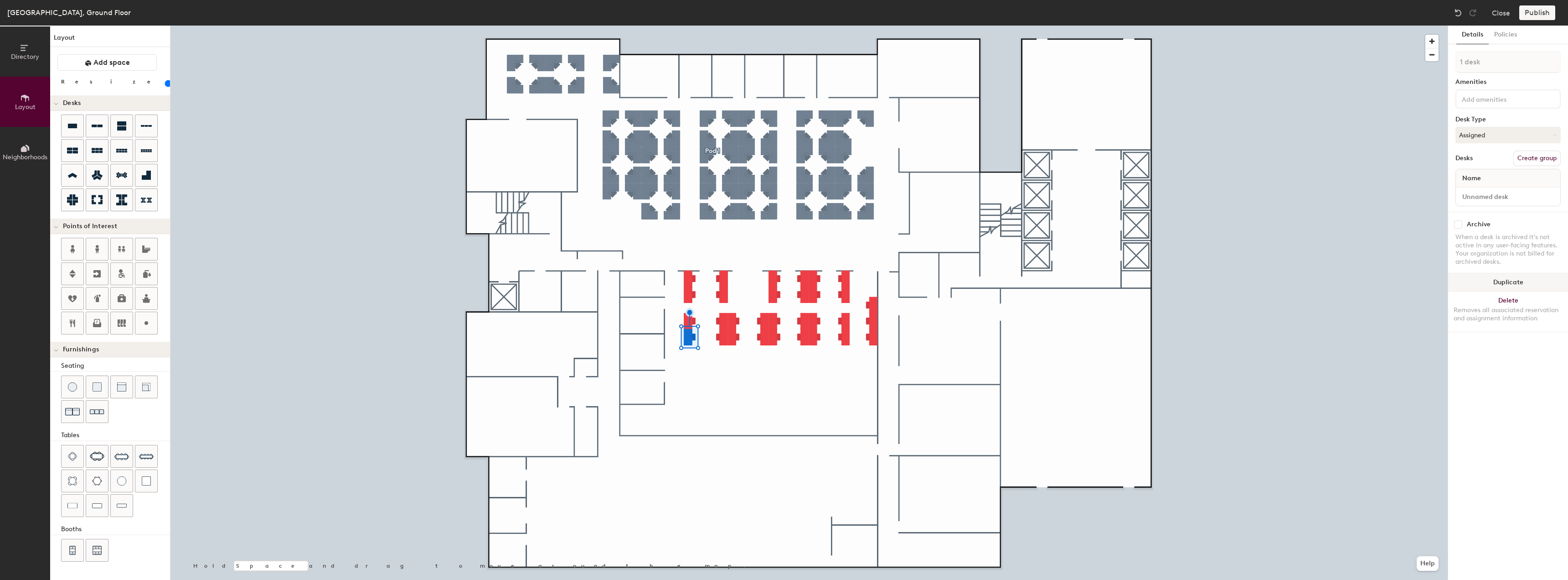
click at [1485, 288] on button "Duplicate" at bounding box center [1508, 283] width 120 height 18
click at [716, 26] on div at bounding box center [809, 26] width 1278 height 0
click at [1475, 233] on button "Duplicate" at bounding box center [1508, 239] width 120 height 18
drag, startPoint x: 1505, startPoint y: 241, endPoint x: 1452, endPoint y: 264, distance: 57.8
click at [1504, 241] on button "Duplicate" at bounding box center [1508, 239] width 120 height 18
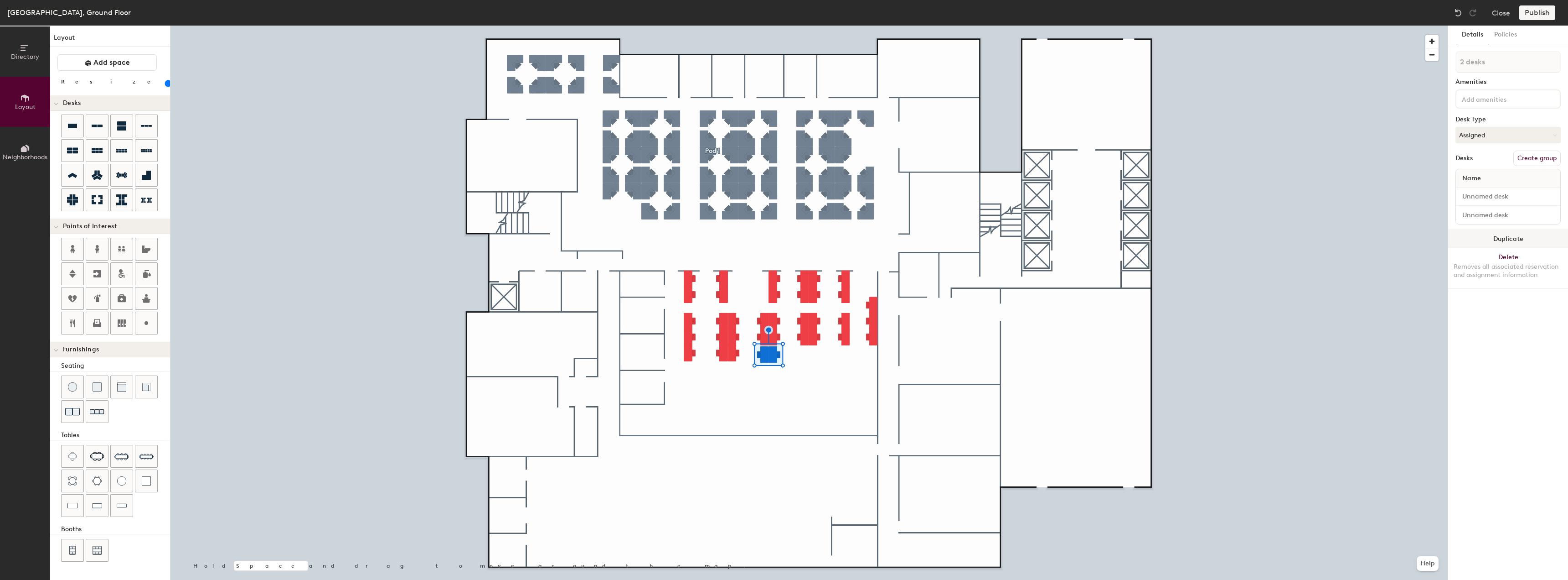
click at [1482, 240] on button "Duplicate" at bounding box center [1508, 239] width 120 height 18
click at [764, 26] on div at bounding box center [809, 26] width 1278 height 0
click at [1498, 252] on button "Duplicate" at bounding box center [1508, 258] width 120 height 18
click at [1469, 238] on button "Duplicate" at bounding box center [1508, 239] width 120 height 18
type input "20"
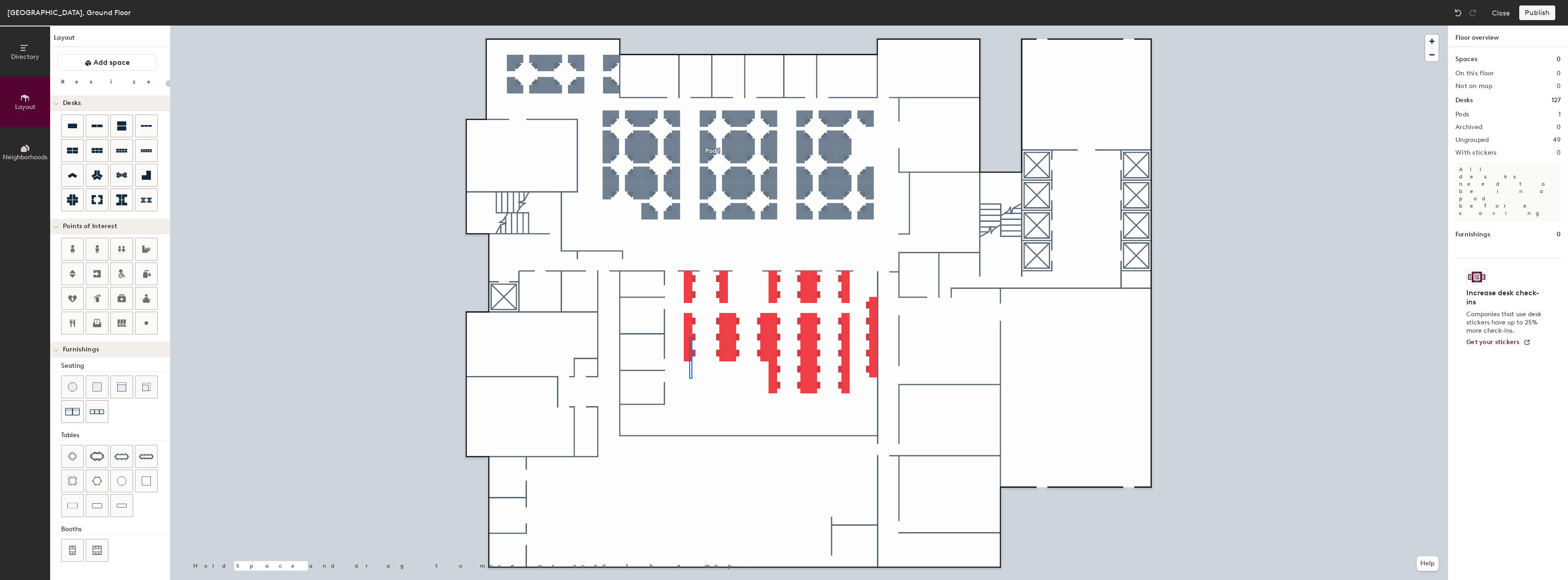
click at [689, 26] on div at bounding box center [809, 26] width 1278 height 0
click at [1475, 235] on button "Duplicate" at bounding box center [1508, 239] width 120 height 18
click at [725, 26] on div at bounding box center [809, 26] width 1278 height 0
click at [722, 26] on div at bounding box center [809, 26] width 1278 height 0
click at [1480, 235] on button "Duplicate" at bounding box center [1508, 239] width 120 height 18
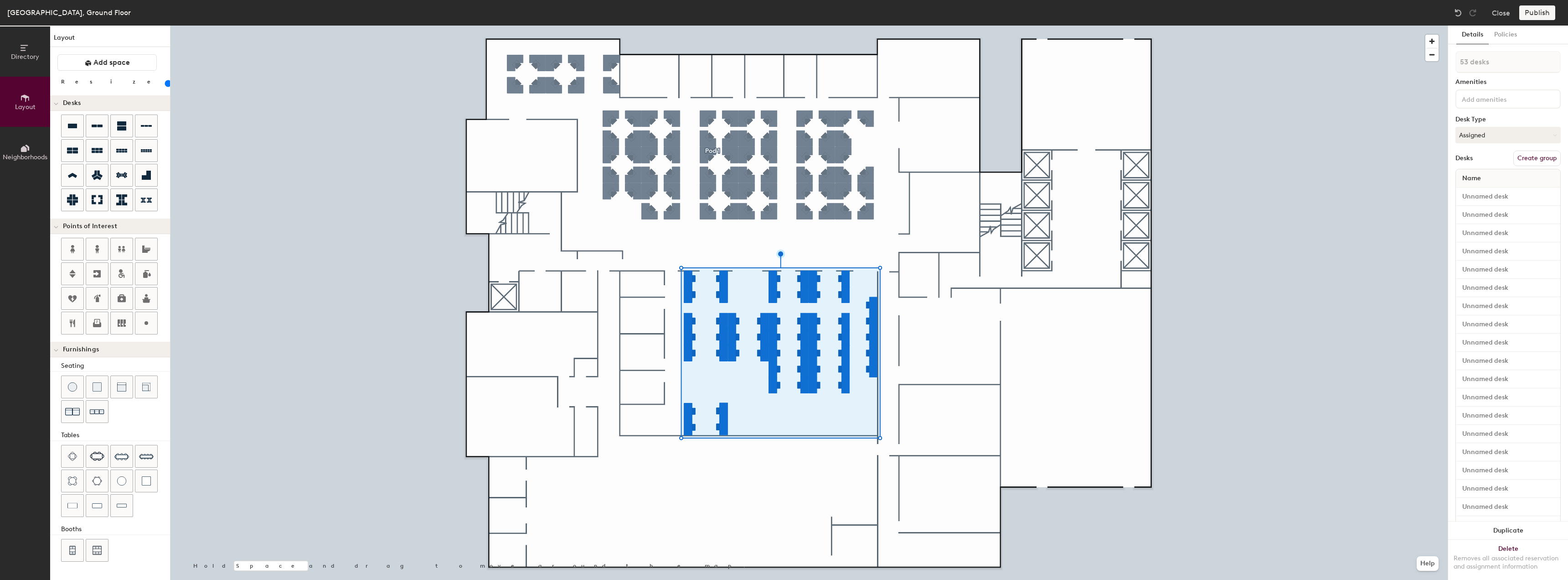
click at [1525, 156] on button "Create group" at bounding box center [1537, 159] width 48 height 16
click at [1292, 26] on div at bounding box center [809, 26] width 1278 height 0
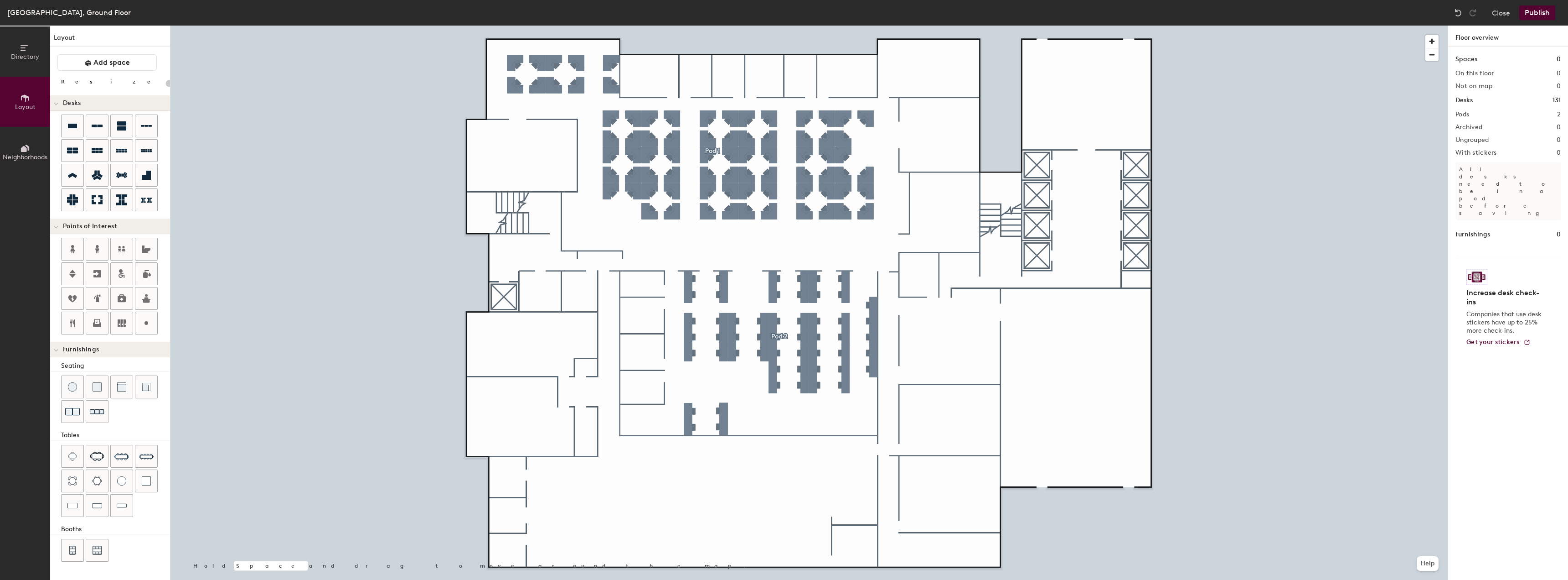
click at [1536, 14] on button "Publish" at bounding box center [1537, 12] width 36 height 15
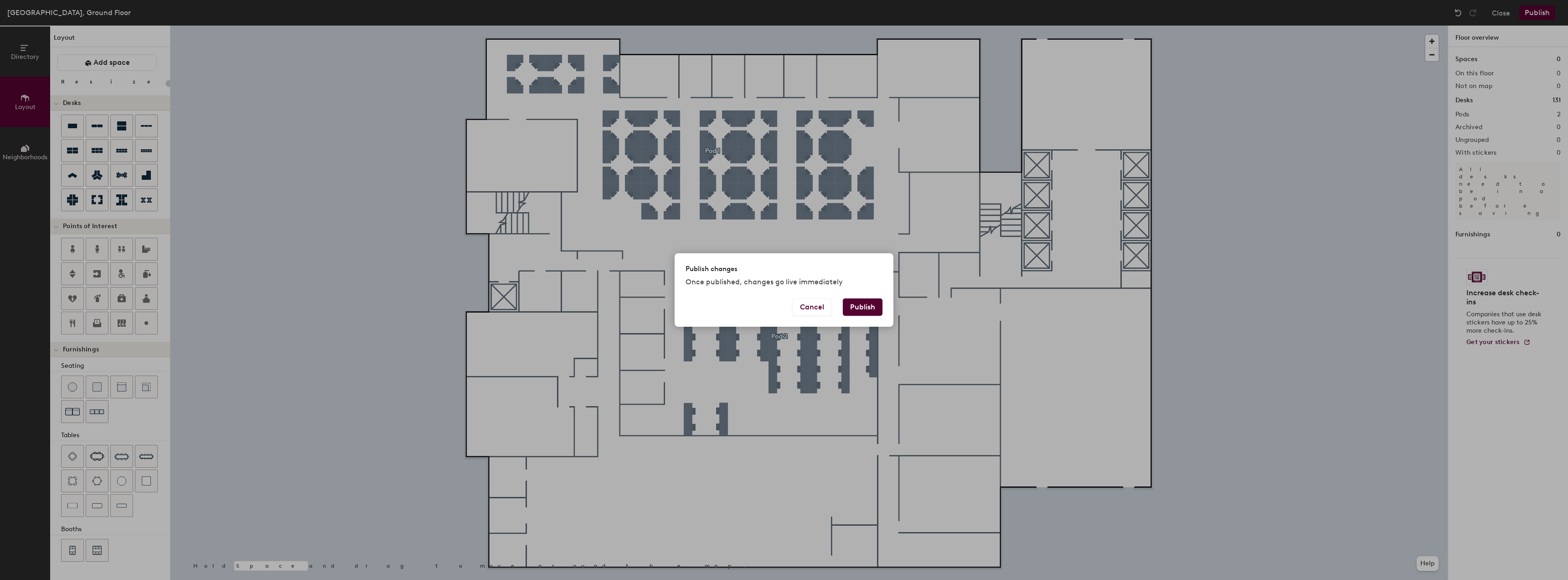
click at [872, 305] on button "Publish" at bounding box center [863, 306] width 40 height 17
type input "20"
